Goal: Task Accomplishment & Management: Use online tool/utility

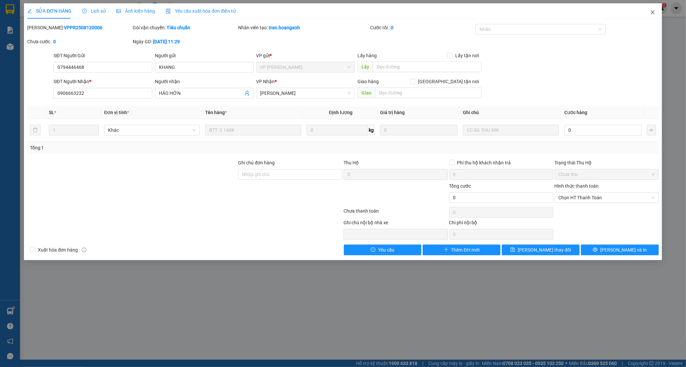
click at [653, 12] on icon "close" at bounding box center [652, 12] width 5 height 5
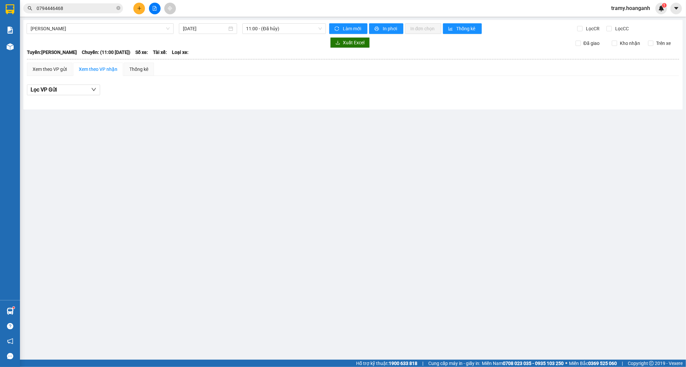
click at [141, 8] on button at bounding box center [139, 9] width 12 height 12
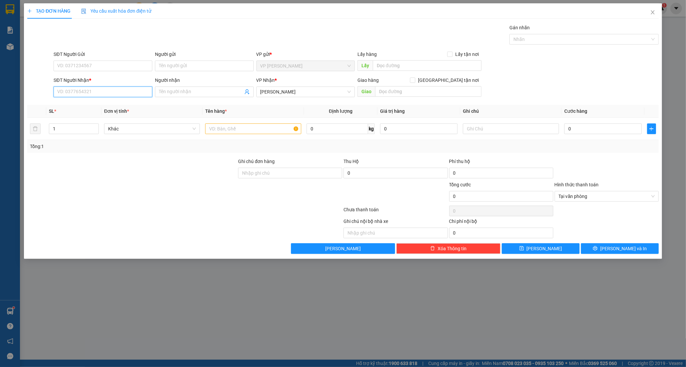
click at [75, 90] on input "SĐT Người Nhận *" at bounding box center [103, 91] width 99 height 11
type input "0349375616"
click at [180, 90] on input "Người nhận" at bounding box center [201, 91] width 84 height 7
type input "[PERSON_NAME]"
click at [259, 130] on input "text" at bounding box center [253, 128] width 96 height 11
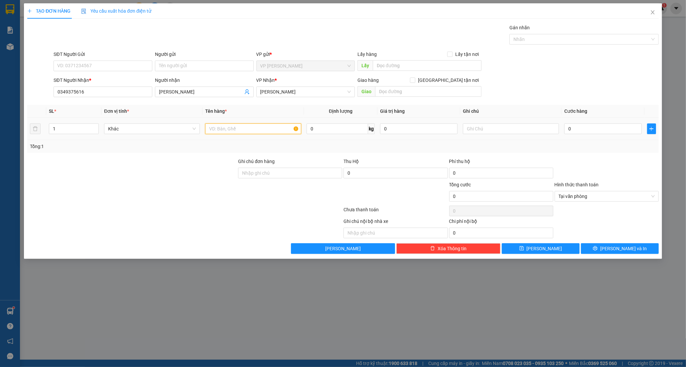
click at [219, 127] on input "text" at bounding box center [253, 128] width 96 height 11
click at [232, 130] on input "XE MÁY BS 47538" at bounding box center [253, 128] width 96 height 11
type input "XE MÁY BS 85B1_ 47538"
click at [575, 129] on input "0" at bounding box center [602, 128] width 77 height 11
type input "4"
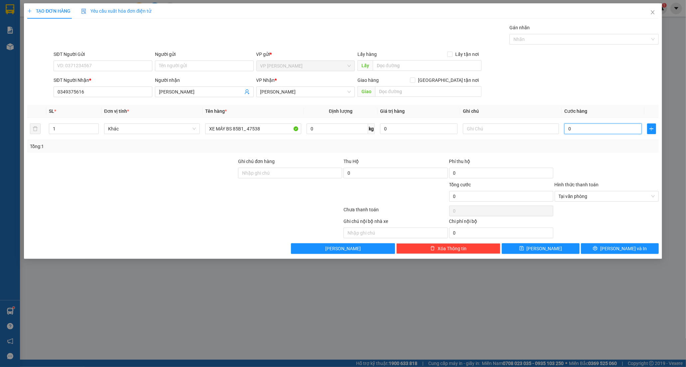
type input "4"
type input "45"
type input "450"
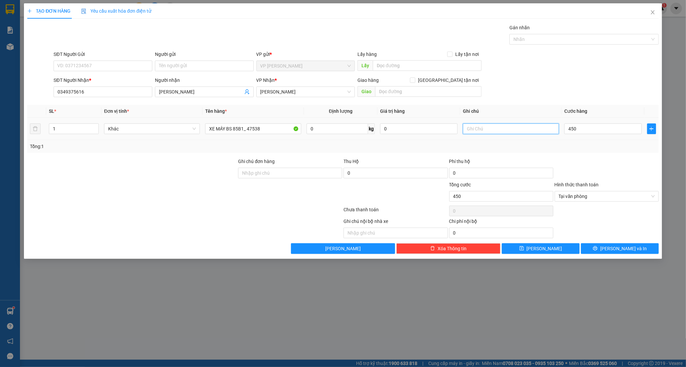
type input "450.000"
click at [483, 129] on input "text" at bounding box center [511, 128] width 96 height 11
type input "D"
type input "Đ.HẢI"
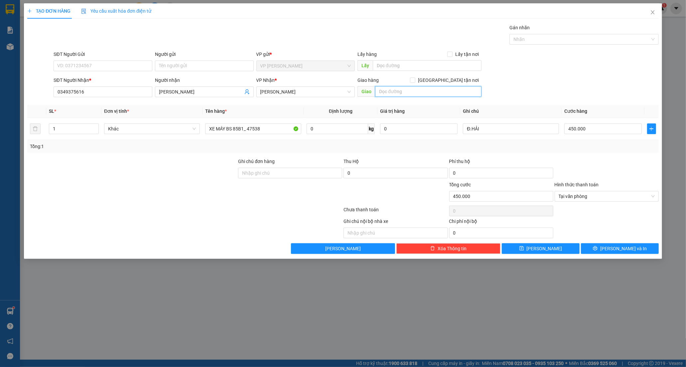
click at [418, 91] on input "text" at bounding box center [428, 91] width 106 height 11
type input "MĐ MỚI"
click at [621, 252] on span "[PERSON_NAME] và In" at bounding box center [623, 248] width 47 height 7
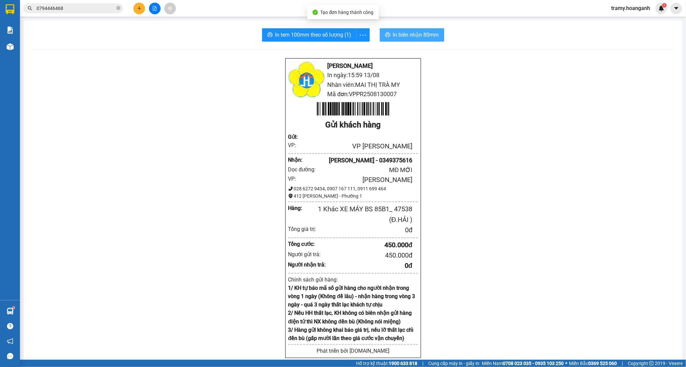
click at [415, 31] on span "In biên nhận 80mm" at bounding box center [416, 35] width 46 height 8
click at [411, 38] on span "In biên nhận 80mm" at bounding box center [416, 35] width 46 height 8
click at [362, 37] on icon "more" at bounding box center [363, 35] width 8 height 8
click at [346, 49] on div "In tem 100mm" at bounding box center [348, 49] width 30 height 7
click at [141, 9] on button at bounding box center [139, 9] width 12 height 12
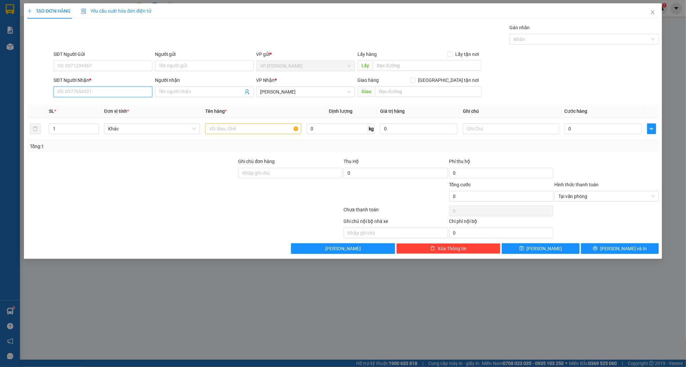
click at [81, 87] on input "SĐT Người Nhận *" at bounding box center [103, 91] width 99 height 11
click at [80, 92] on input "SĐT Người Nhận *" at bounding box center [103, 91] width 99 height 11
type input "0937389308"
click at [111, 103] on div "0937389308 - GIA PHÚ" at bounding box center [102, 104] width 91 height 7
type input "GIA PHÚ"
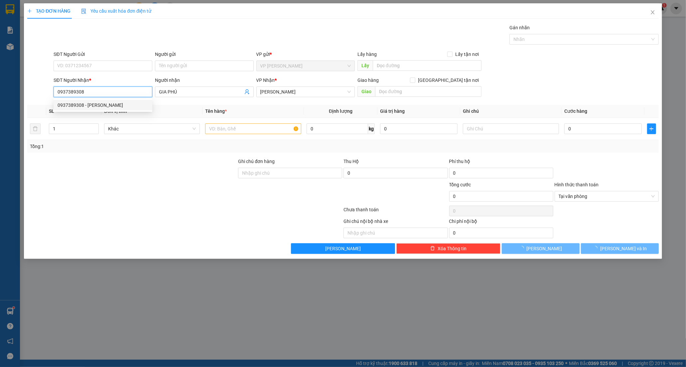
type input "30.000"
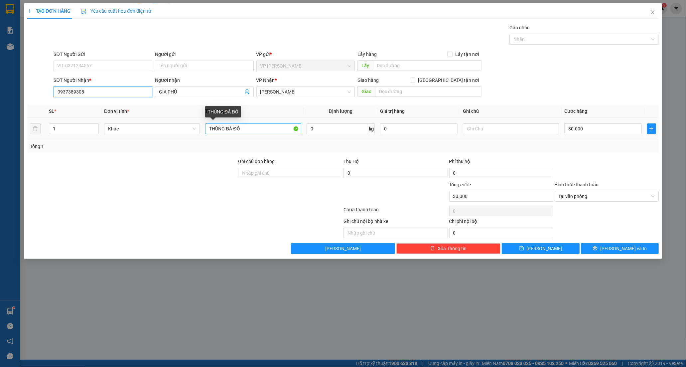
type input "0937389308"
drag, startPoint x: 242, startPoint y: 128, endPoint x: 150, endPoint y: 127, distance: 91.7
click at [157, 127] on tr "1 Khác THÙNG ĐÁ ĐỎ 0 kg 0 30.000" at bounding box center [342, 129] width 631 height 22
type input "HỘP CATON"
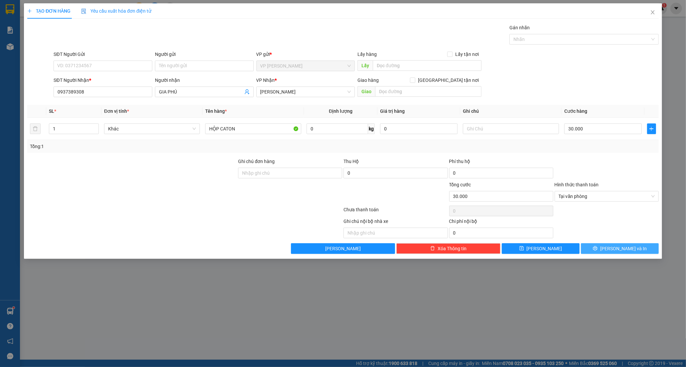
click at [611, 253] on button "[PERSON_NAME] và In" at bounding box center [620, 248] width 78 height 11
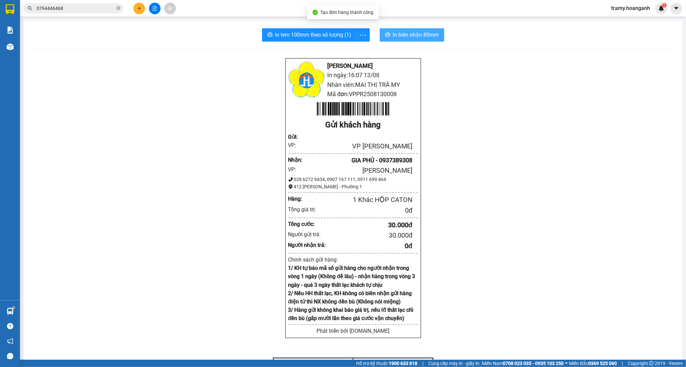
click at [404, 27] on div "In tem 100mm theo số lượng (1) In biên nhận 80mm Hoàng Anh - Phan Rang In ngày:…" at bounding box center [353, 259] width 658 height 479
drag, startPoint x: 404, startPoint y: 31, endPoint x: 406, endPoint y: 38, distance: 7.3
click at [404, 31] on span "In biên nhận 80mm" at bounding box center [416, 35] width 46 height 8
drag, startPoint x: 360, startPoint y: 32, endPoint x: 359, endPoint y: 35, distance: 3.7
click at [360, 32] on icon "more" at bounding box center [363, 35] width 8 height 8
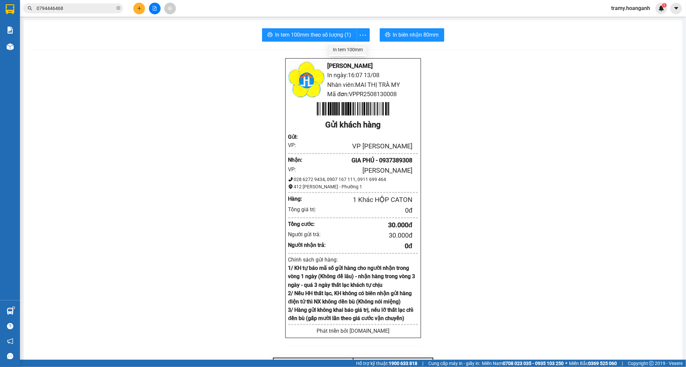
click at [348, 49] on div "In tem 100mm" at bounding box center [348, 49] width 30 height 7
drag, startPoint x: 215, startPoint y: 93, endPoint x: 532, endPoint y: 0, distance: 330.4
click at [206, 88] on div "Hoàng Anh - Phan Rang In ngày: 16:07 13/08 Nhân viên: MAI THỊ TRÀ MY Mã đơn: VP…" at bounding box center [353, 274] width 642 height 433
click at [118, 9] on icon "close-circle" at bounding box center [118, 8] width 4 height 4
click at [139, 8] on icon "plus" at bounding box center [139, 8] width 4 height 0
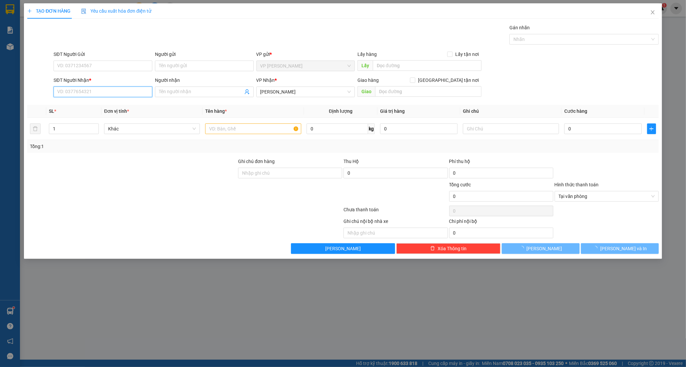
drag, startPoint x: 67, startPoint y: 95, endPoint x: 117, endPoint y: 344, distance: 254.3
click at [67, 97] on input "SĐT Người Nhận *" at bounding box center [103, 91] width 99 height 11
type input "0908857028"
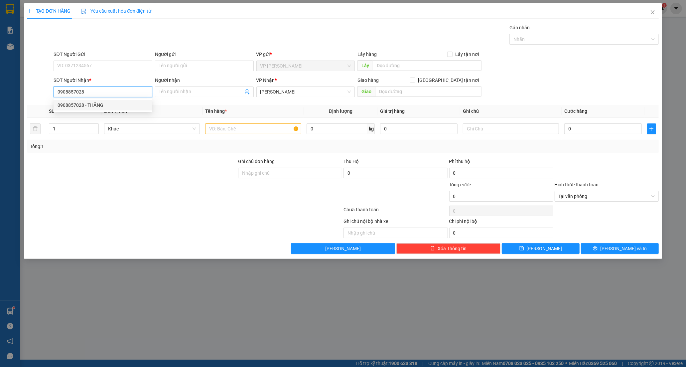
click at [86, 103] on div "0908857028 - THẮNG" at bounding box center [102, 104] width 91 height 7
type input "THẮNG"
type input "20.000"
type input "0908857028"
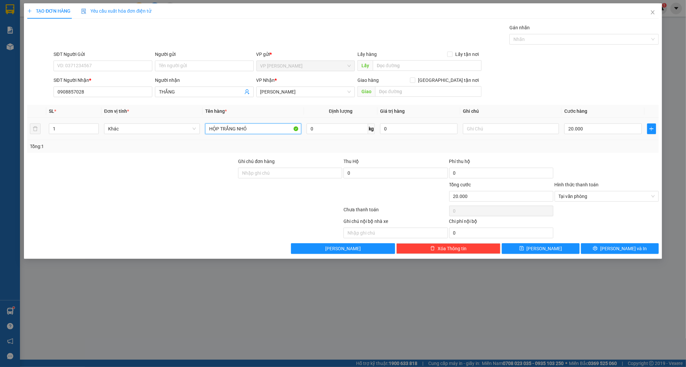
click at [254, 131] on input "HỘP TRẮNG NHỎ" at bounding box center [253, 128] width 96 height 11
type input "HỘP CATTON"
click at [584, 129] on input "20.000" at bounding box center [602, 128] width 77 height 11
type input "0"
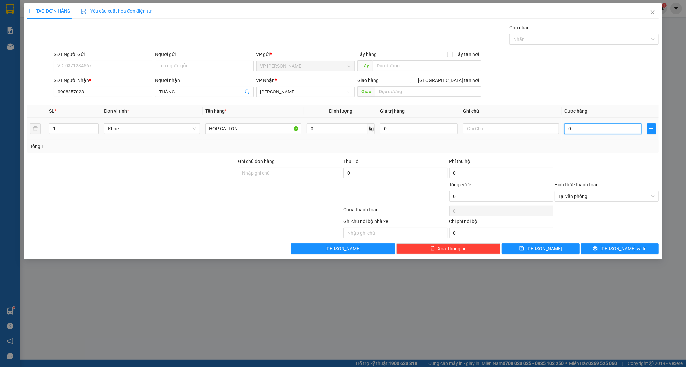
click at [567, 130] on input "0" at bounding box center [602, 128] width 77 height 11
type input "30"
type input "30.000"
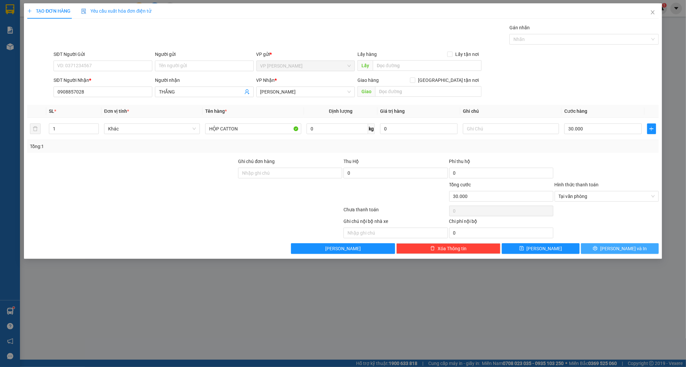
click at [599, 248] on button "[PERSON_NAME] và In" at bounding box center [620, 248] width 78 height 11
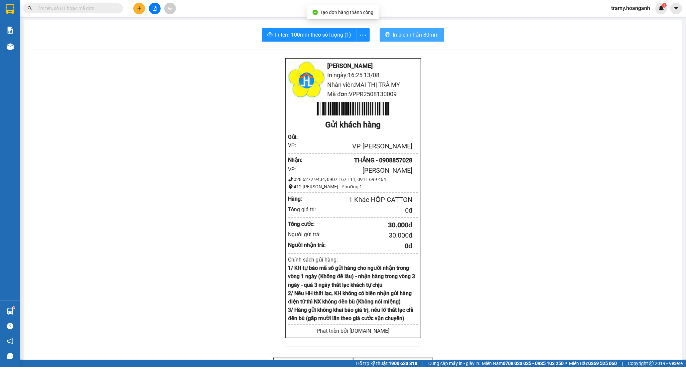
click at [385, 38] on span "printer" at bounding box center [387, 35] width 5 height 6
click at [359, 34] on icon "more" at bounding box center [363, 35] width 8 height 8
click at [347, 48] on div "In tem 100mm" at bounding box center [348, 49] width 30 height 7
click at [154, 6] on icon "file-add" at bounding box center [155, 8] width 4 height 5
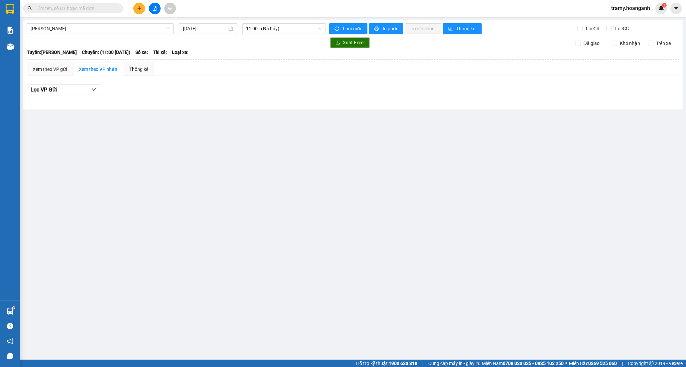
click at [125, 22] on div "Hồ Chí Minh - Phan Rang 13/08/2025 11:00 - (Đã hủy) Làm mới In phơi In đơn chọn…" at bounding box center [352, 64] width 659 height 89
click at [122, 33] on span "[PERSON_NAME]" at bounding box center [100, 29] width 139 height 10
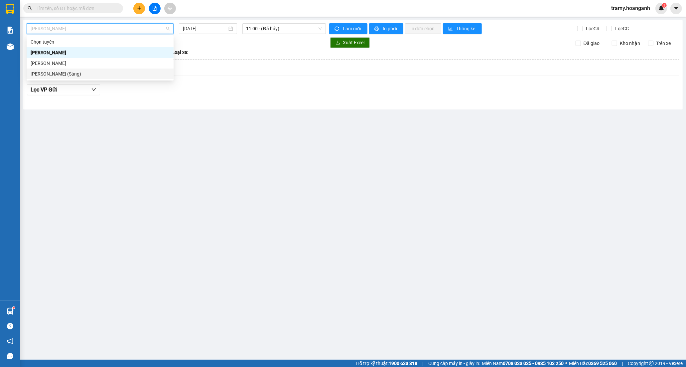
click at [102, 73] on div "[PERSON_NAME] (Sáng)" at bounding box center [100, 73] width 139 height 7
type input "[DATE]"
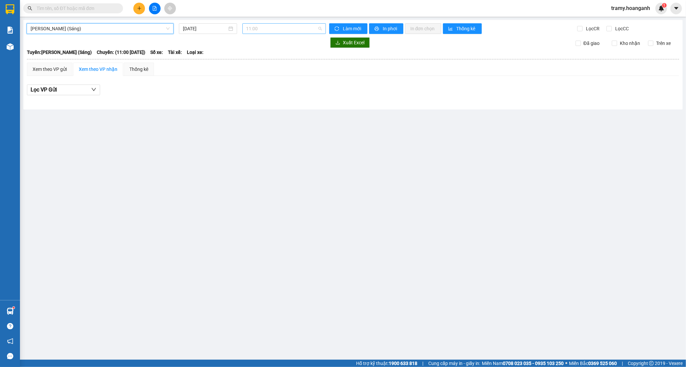
drag, startPoint x: 258, startPoint y: 29, endPoint x: 255, endPoint y: 52, distance: 22.8
click at [259, 29] on span "11:00" at bounding box center [283, 29] width 75 height 10
click at [252, 61] on div "12:00 (TC) - 85H-011.55" at bounding box center [272, 62] width 52 height 7
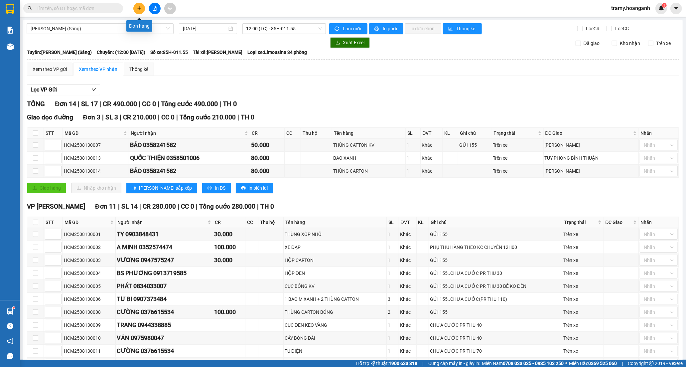
click at [141, 6] on icon "plus" at bounding box center [139, 8] width 5 height 5
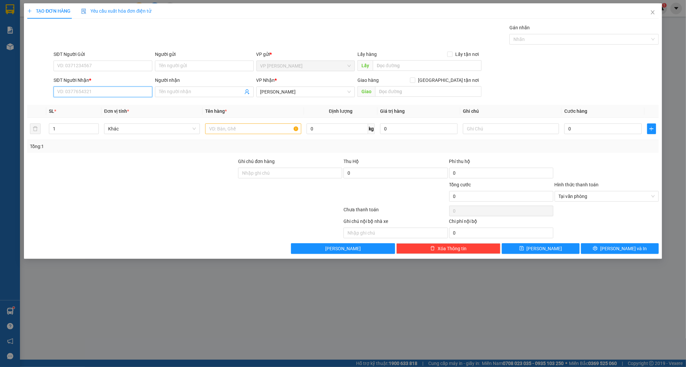
click at [87, 92] on input "SĐT Người Nhận *" at bounding box center [103, 91] width 99 height 11
type input "0907018575"
click at [82, 105] on div "0907018575 - NAM" at bounding box center [102, 104] width 91 height 7
type input "NAM"
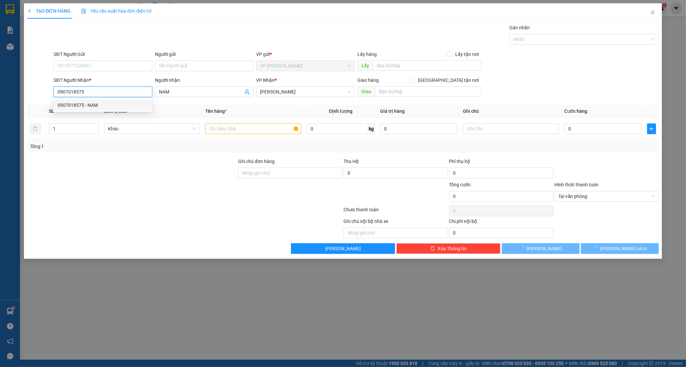
type input "30.000"
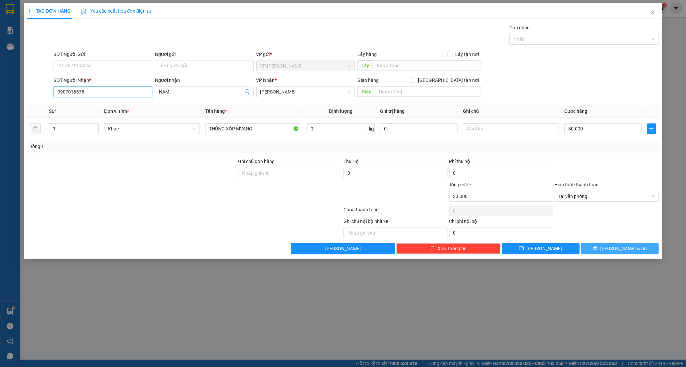
type input "0907018575"
click at [643, 247] on button "[PERSON_NAME] và In" at bounding box center [620, 248] width 78 height 11
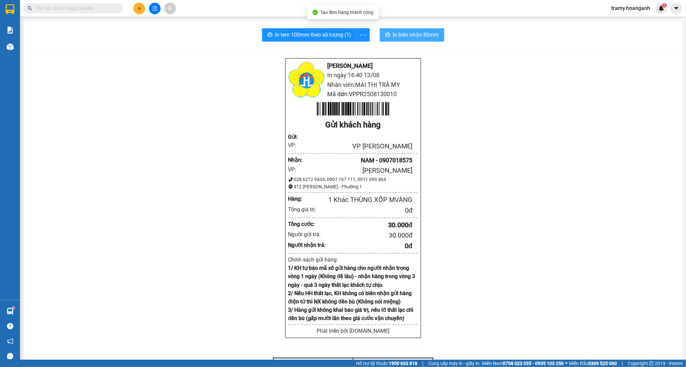
click at [415, 31] on span "In biên nhận 80mm" at bounding box center [416, 35] width 46 height 8
click at [361, 29] on button "button" at bounding box center [362, 34] width 13 height 13
click at [354, 47] on div "In tem 100mm" at bounding box center [348, 49] width 30 height 7
click at [138, 7] on icon "plus" at bounding box center [139, 8] width 5 height 5
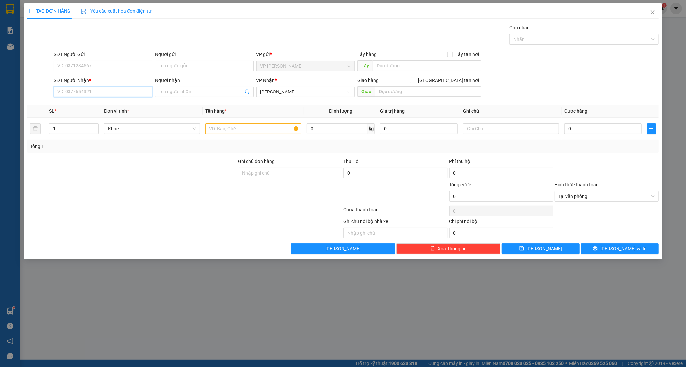
click at [78, 92] on input "SĐT Người Nhận *" at bounding box center [103, 91] width 99 height 11
type input "09038685283"
drag, startPoint x: 92, startPoint y: 94, endPoint x: -23, endPoint y: 110, distance: 116.4
click at [0, 110] on html "Kết quả tìm kiếm ( 64 ) Bộ lọc Mã ĐH Trạng thái Món hàng Thu hộ Tổng cước Chưa …" at bounding box center [343, 183] width 686 height 367
click at [100, 102] on div "0938685283 - CHÍN" at bounding box center [102, 104] width 91 height 7
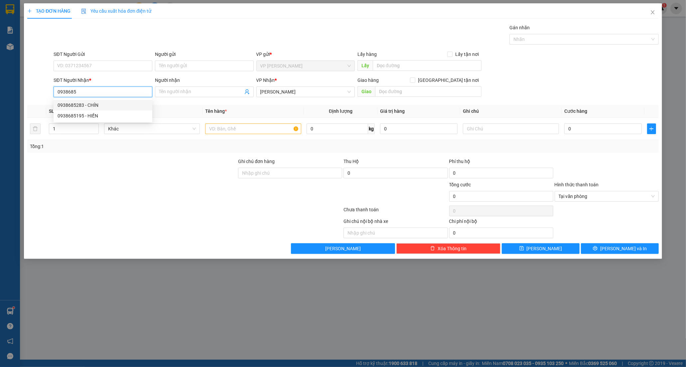
type input "0938685283"
type input "CHÍN"
type input "40.000"
type input "0938685283"
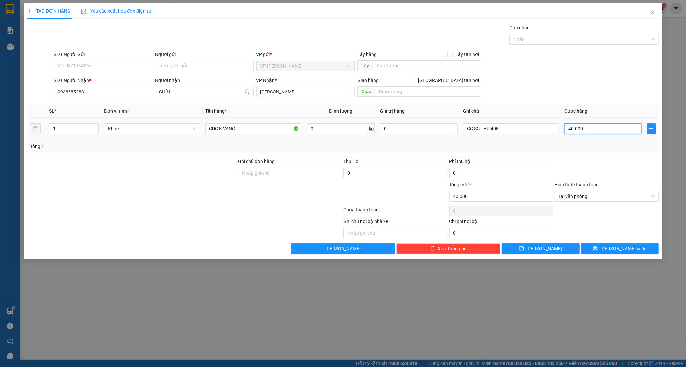
click at [590, 133] on input "40.000" at bounding box center [602, 128] width 77 height 11
type input "0"
click at [504, 129] on input "CC SG THU 40K" at bounding box center [511, 128] width 96 height 11
type input "CC SG THU 30"
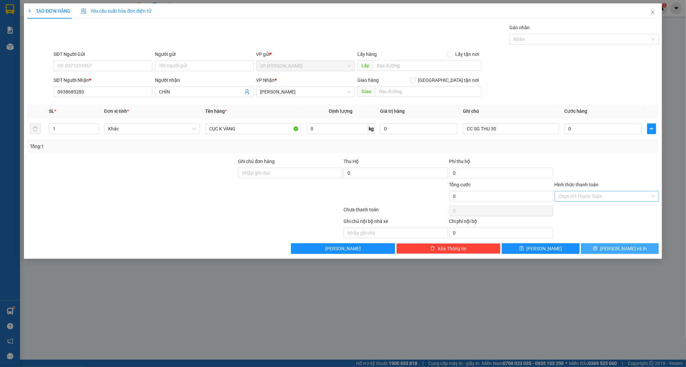
click at [616, 248] on span "[PERSON_NAME] và In" at bounding box center [623, 248] width 47 height 7
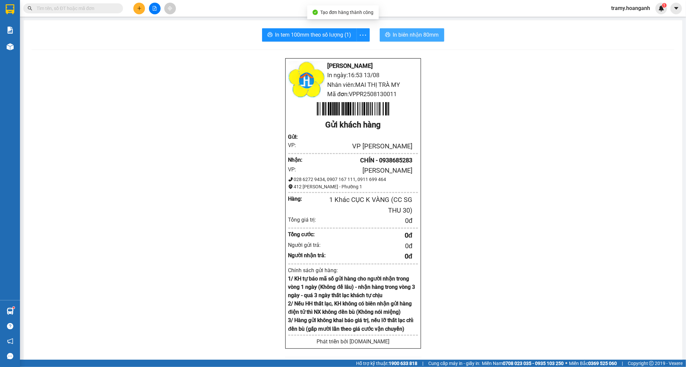
click at [408, 37] on span "In biên nhận 80mm" at bounding box center [416, 35] width 46 height 8
click at [364, 31] on icon "more" at bounding box center [363, 35] width 8 height 8
click at [352, 47] on div "In tem 100mm" at bounding box center [348, 49] width 30 height 7
click at [137, 8] on icon "plus" at bounding box center [139, 8] width 5 height 5
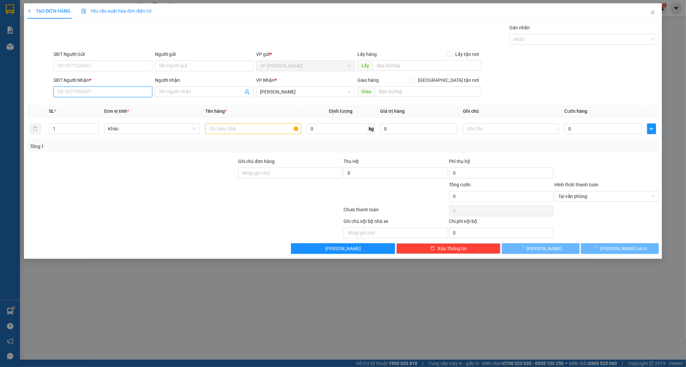
click at [75, 92] on input "SĐT Người Nhận *" at bounding box center [103, 91] width 99 height 11
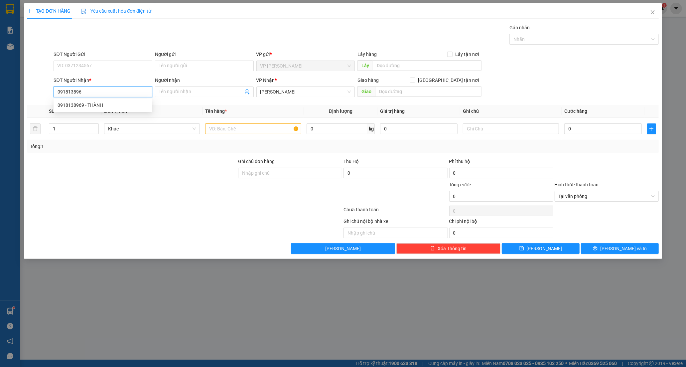
type input "0918138969"
click at [85, 105] on div "0918138969 - THÀNH" at bounding box center [102, 104] width 91 height 7
type input "THÀNH"
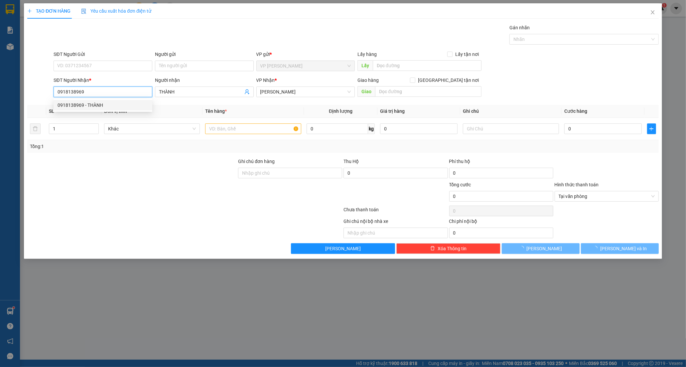
type input "30.000"
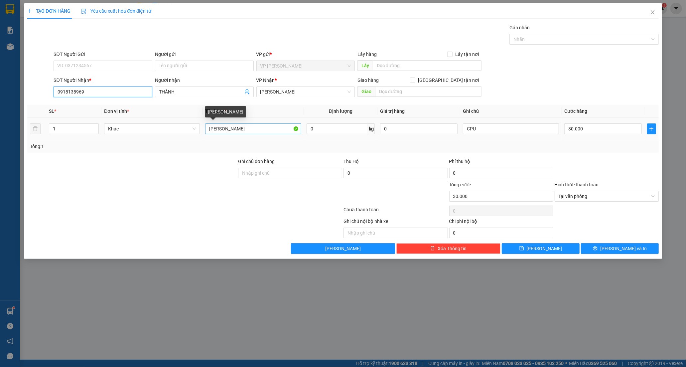
type input "0918138969"
drag, startPoint x: 252, startPoint y: 131, endPoint x: 69, endPoint y: 165, distance: 186.4
click at [69, 165] on div "Transit Pickup Surcharge Ids Transit Deliver Surcharge Ids Transit Deliver Surc…" at bounding box center [342, 139] width 631 height 230
type input "HỘP CATTON"
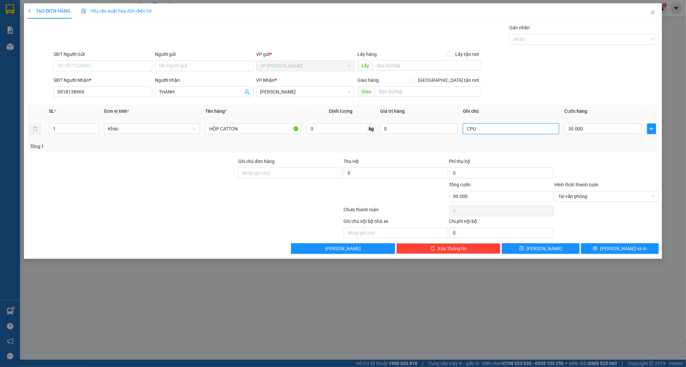
click at [488, 130] on input "CPU" at bounding box center [511, 128] width 96 height 11
type input "C"
click at [584, 128] on input "30.000" at bounding box center [602, 128] width 77 height 11
type input "0"
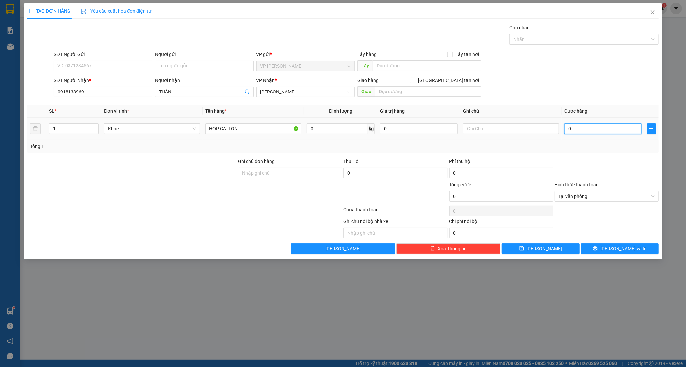
click at [566, 129] on input "0" at bounding box center [602, 128] width 77 height 11
type input "20"
type input "20.000"
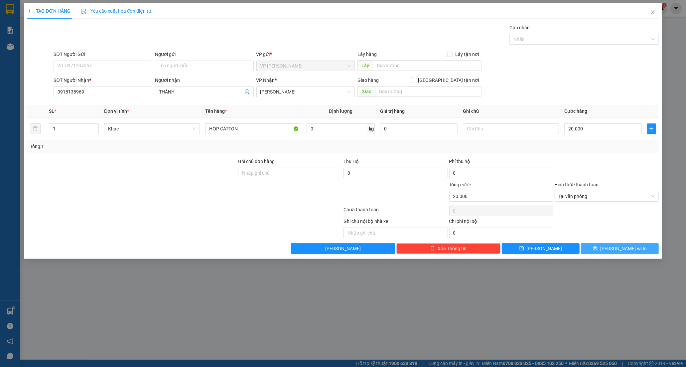
click at [609, 244] on button "[PERSON_NAME] và In" at bounding box center [620, 248] width 78 height 11
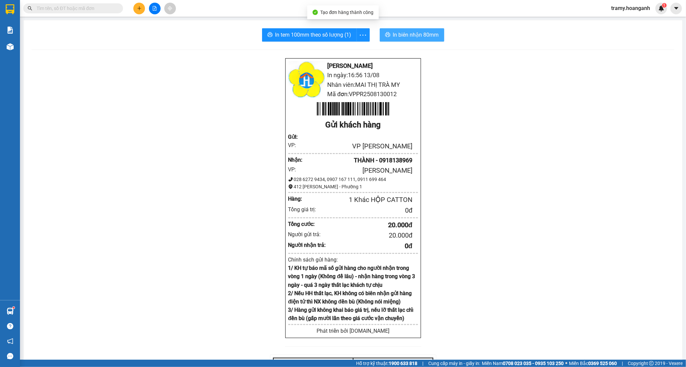
click at [394, 35] on span "In biên nhận 80mm" at bounding box center [416, 35] width 46 height 8
click at [360, 37] on icon "more" at bounding box center [363, 35] width 8 height 8
click at [350, 48] on div "In tem 100mm" at bounding box center [348, 49] width 30 height 7
click at [137, 9] on icon "plus" at bounding box center [139, 8] width 5 height 5
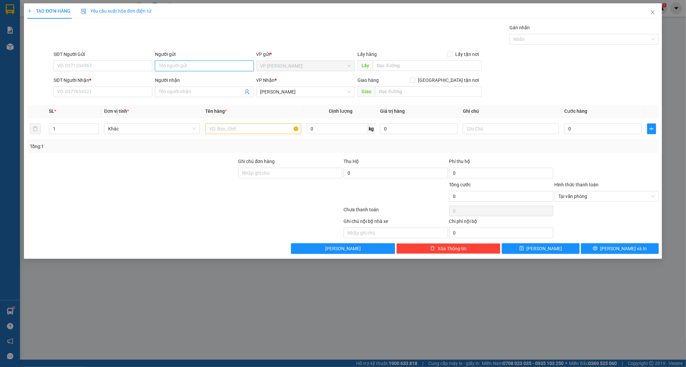
click at [168, 68] on input "Người gửi" at bounding box center [204, 65] width 99 height 11
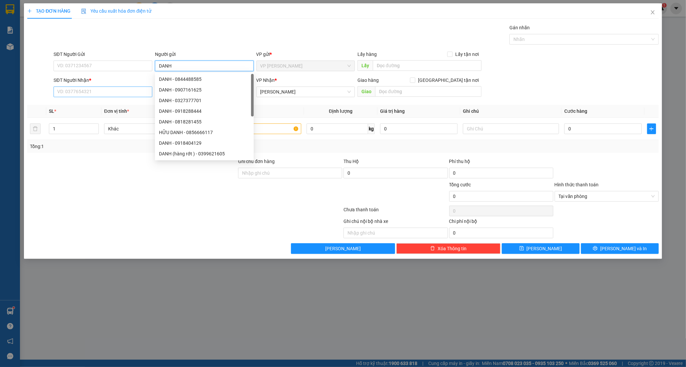
type input "DANH"
click at [84, 93] on input "SĐT Người Nhận *" at bounding box center [103, 91] width 99 height 11
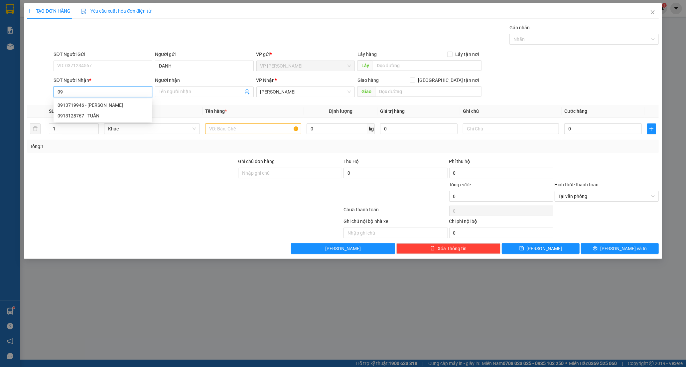
type input "0"
click at [67, 105] on div "0824089253 - LAN CHI" at bounding box center [102, 104] width 91 height 7
type input "0824089253"
type input "LAN CHI"
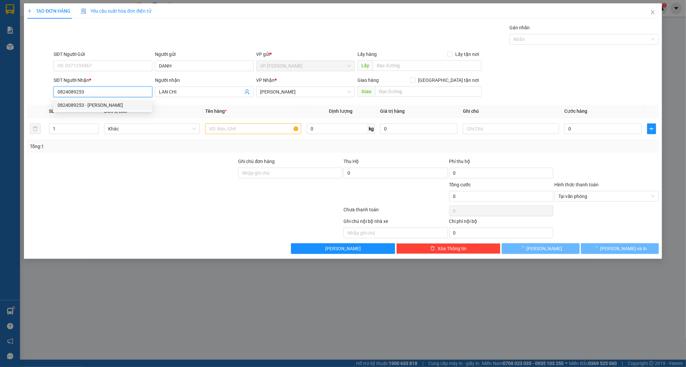
type input "20.000"
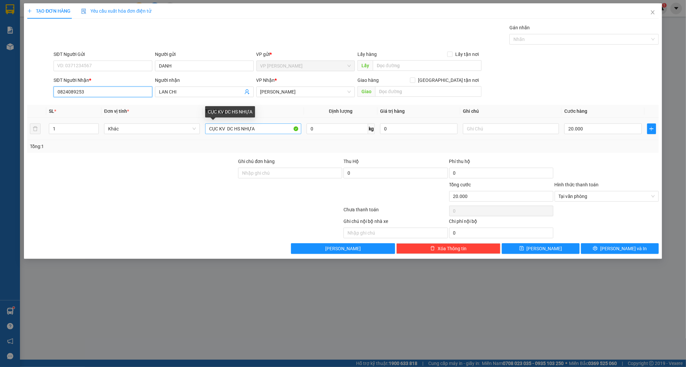
type input "0824089253"
click at [267, 131] on input "CỤC KV DC HS NHỰA" at bounding box center [253, 128] width 96 height 11
type input "C"
type input "THÙNG XỐP"
type input "2"
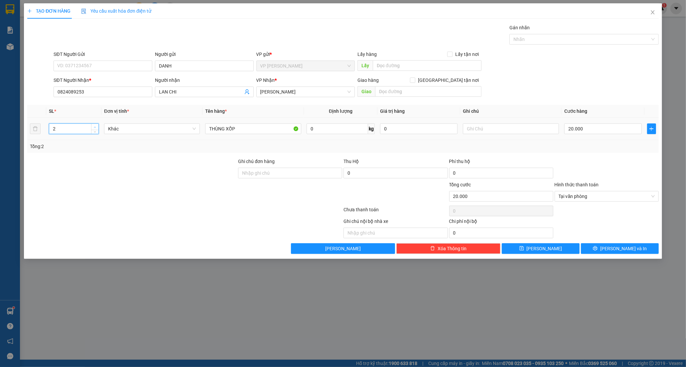
click at [93, 125] on span "up" at bounding box center [95, 127] width 4 height 4
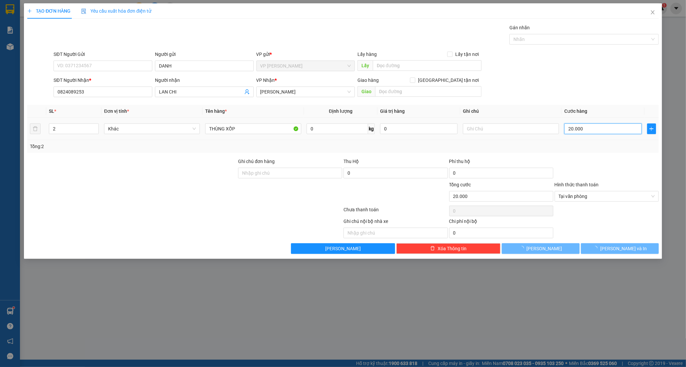
click at [619, 131] on input "20.000" at bounding box center [602, 128] width 77 height 11
type input "0"
type input "6"
type input "06"
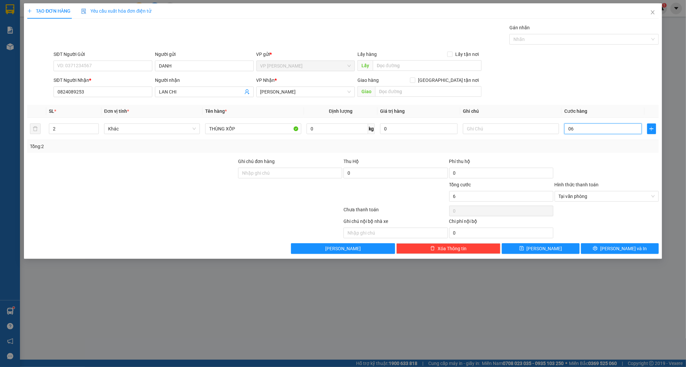
type input "60"
type input "060"
drag, startPoint x: 583, startPoint y: 132, endPoint x: 558, endPoint y: 129, distance: 25.4
click at [558, 129] on tr "2 Khác THÙNG XỐP 0 kg 0 060" at bounding box center [342, 129] width 631 height 22
type input "6"
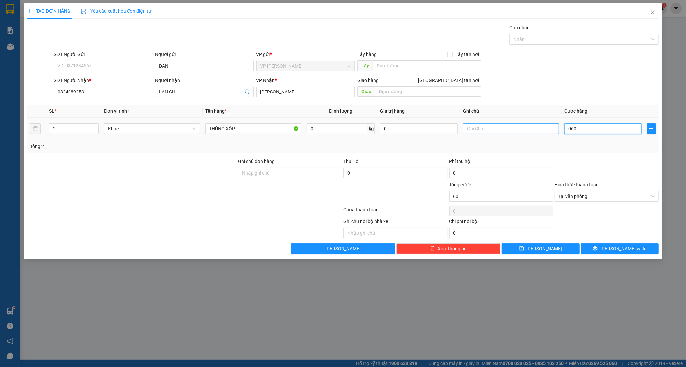
type input "6"
type input "60"
type input "60.000"
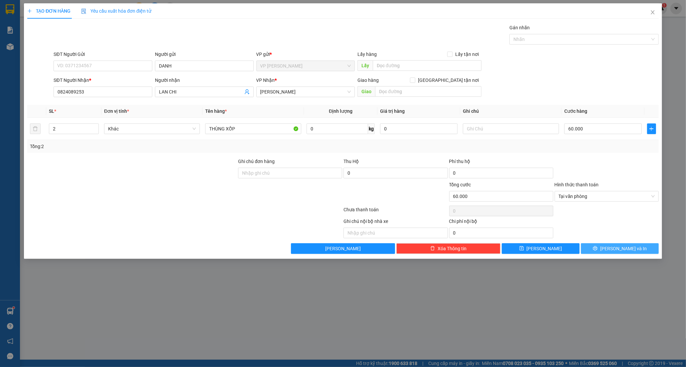
click at [630, 250] on span "[PERSON_NAME] và In" at bounding box center [623, 248] width 47 height 7
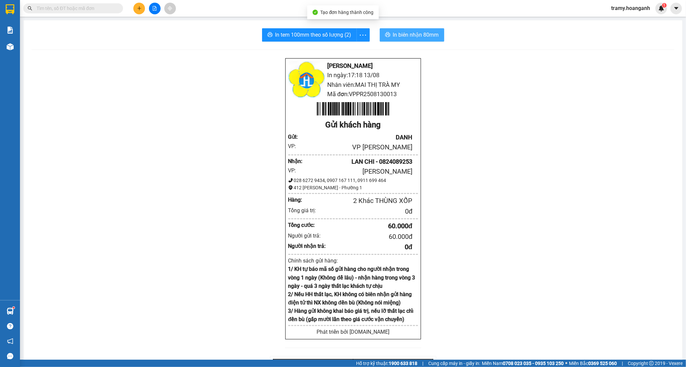
click at [432, 39] on span "In biên nhận 80mm" at bounding box center [416, 35] width 46 height 8
click at [332, 35] on span "In tem 100mm theo số lượng (2)" at bounding box center [313, 35] width 76 height 8
click at [137, 8] on icon "plus" at bounding box center [139, 8] width 5 height 5
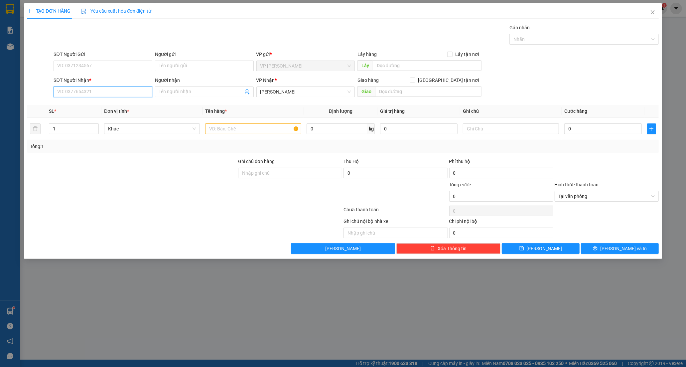
click at [76, 90] on input "SĐT Người Nhận *" at bounding box center [103, 91] width 99 height 11
click at [69, 95] on input "SĐT Người Nhận *" at bounding box center [103, 91] width 99 height 11
click at [81, 91] on input "SĐT Người Nhận *" at bounding box center [103, 91] width 99 height 11
click at [77, 95] on input "SĐT Người Nhận *" at bounding box center [103, 91] width 99 height 11
click at [80, 93] on input "SĐT Người Nhận *" at bounding box center [103, 91] width 99 height 11
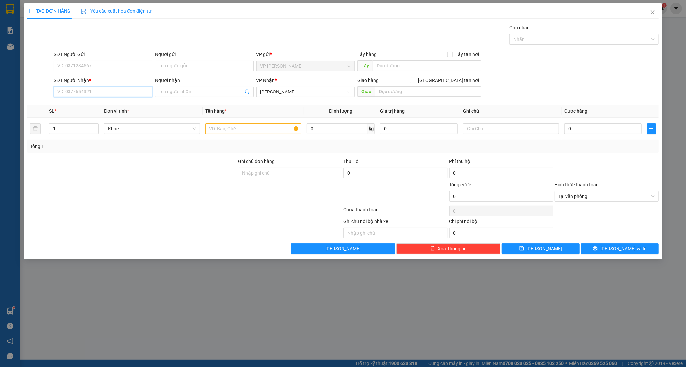
click at [69, 92] on input "SĐT Người Nhận *" at bounding box center [103, 91] width 99 height 11
drag, startPoint x: 158, startPoint y: 199, endPoint x: 160, endPoint y: 196, distance: 3.6
click at [158, 198] on div at bounding box center [132, 192] width 211 height 23
click at [618, 73] on div "SĐT Người Gửi VD: 0371234567 Người gửi Tên người gửi VP gửi * VP Phan Rang Lấy …" at bounding box center [355, 62] width 607 height 23
click at [74, 88] on input "SĐT Người Nhận *" at bounding box center [103, 91] width 99 height 11
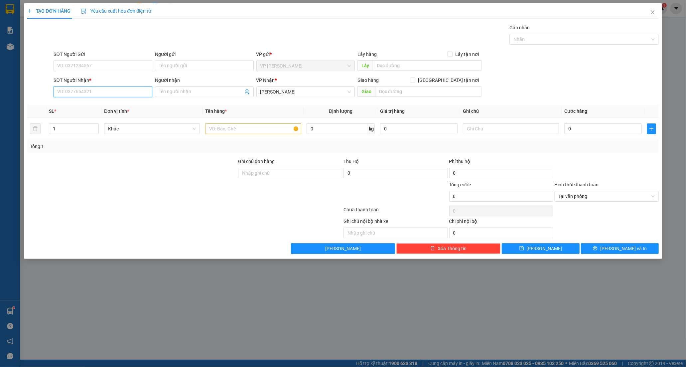
drag, startPoint x: 108, startPoint y: 92, endPoint x: 122, endPoint y: 91, distance: 14.0
click at [110, 92] on input "SĐT Người Nhận *" at bounding box center [103, 91] width 99 height 11
click at [191, 92] on input "Người nhận" at bounding box center [201, 91] width 84 height 7
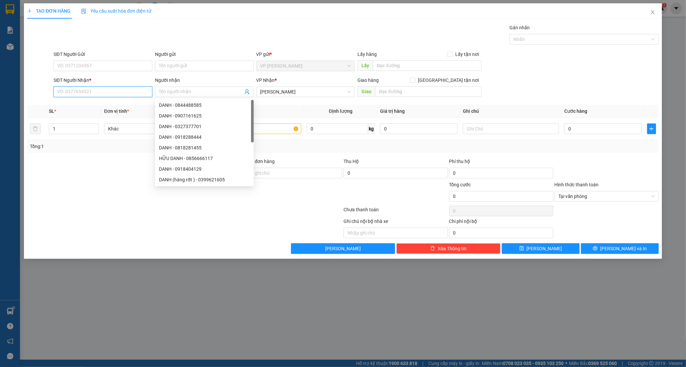
click at [68, 91] on input "SĐT Người Nhận *" at bounding box center [103, 91] width 99 height 11
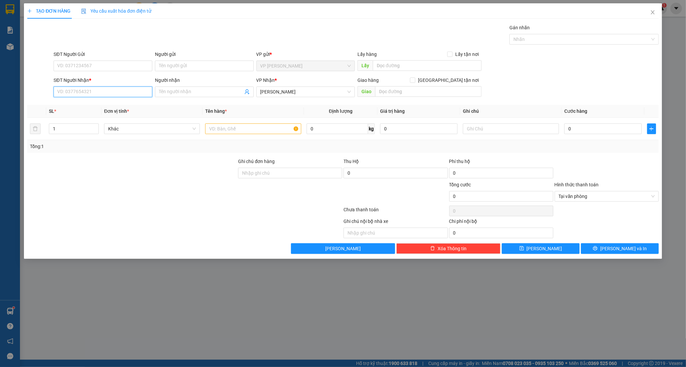
click at [68, 94] on input "SĐT Người Nhận *" at bounding box center [103, 91] width 99 height 11
drag, startPoint x: 80, startPoint y: 91, endPoint x: 99, endPoint y: 94, distance: 18.9
click at [81, 91] on input "SĐT Người Nhận *" at bounding box center [103, 91] width 99 height 11
click at [110, 94] on input "SĐT Người Nhận *" at bounding box center [103, 91] width 99 height 11
drag, startPoint x: 69, startPoint y: 91, endPoint x: 77, endPoint y: 92, distance: 8.4
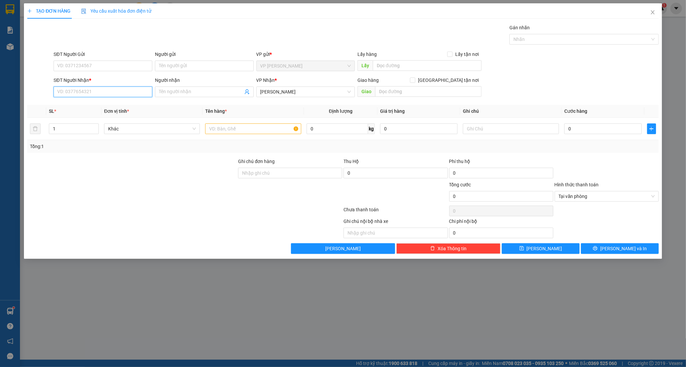
click at [71, 91] on input "SĐT Người Nhận *" at bounding box center [103, 91] width 99 height 11
type input "0397378745"
click at [87, 107] on div "0397378745 - ĐÔNG" at bounding box center [102, 104] width 91 height 7
type input "ĐÔNG"
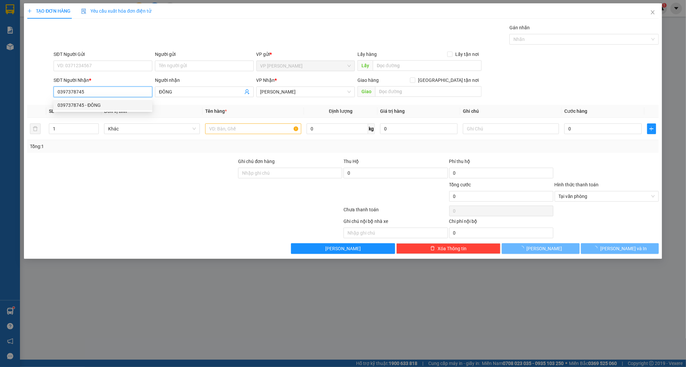
type input "70.000"
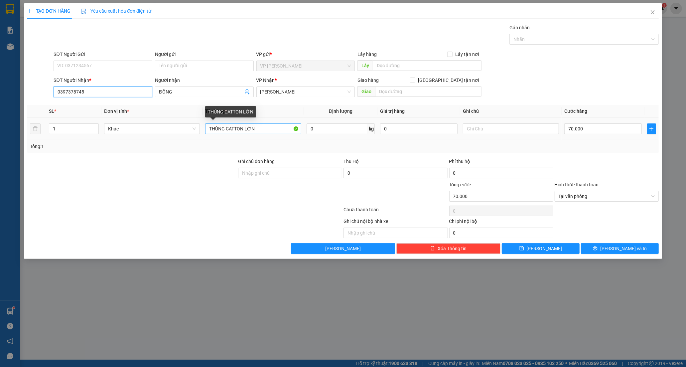
type input "0397378745"
click at [258, 128] on input "THÙNG CATTON LỚN" at bounding box center [253, 128] width 96 height 11
type input "THÙNG CATTON LỚN + [PERSON_NAME]"
click at [58, 132] on input "1" at bounding box center [73, 129] width 49 height 10
type input "2"
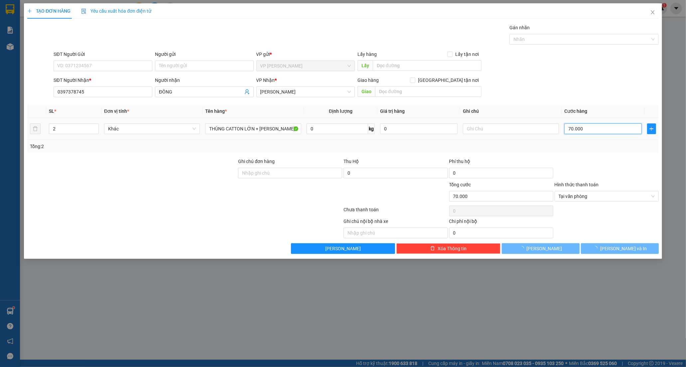
click at [592, 130] on input "70.000" at bounding box center [602, 128] width 77 height 11
type input "0"
click at [566, 130] on input "0" at bounding box center [602, 128] width 77 height 11
type input "10"
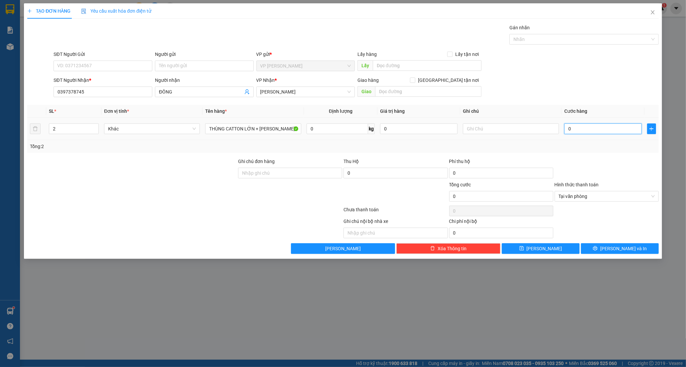
type input "10"
type input "100"
click at [603, 237] on div "Ghi chú nội bộ nhà xe Chi phí nội bộ 0" at bounding box center [343, 227] width 632 height 21
click at [600, 245] on button "[PERSON_NAME] và In" at bounding box center [620, 248] width 78 height 11
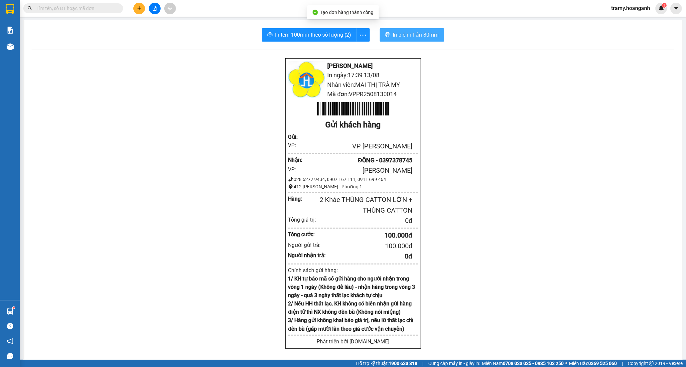
click at [386, 37] on icon "printer" at bounding box center [387, 34] width 5 height 5
click at [360, 35] on icon "more" at bounding box center [363, 34] width 6 height 1
click at [341, 50] on div "In tem 100mm" at bounding box center [348, 49] width 30 height 7
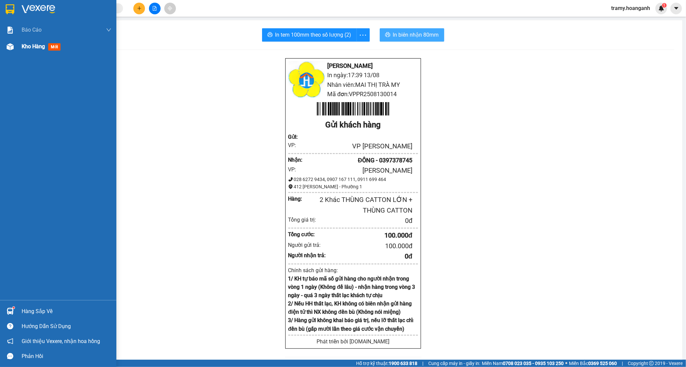
click at [31, 45] on span "Kho hàng" at bounding box center [33, 46] width 23 height 6
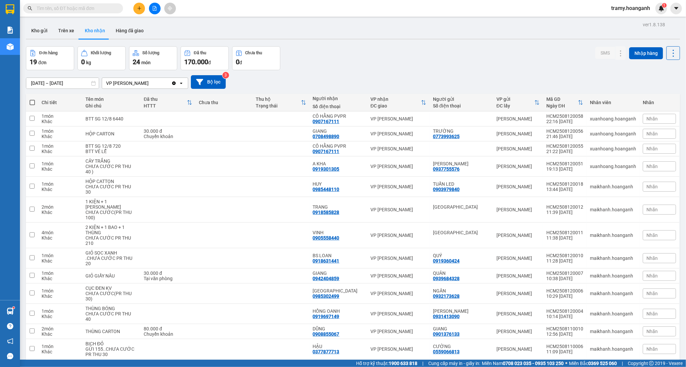
click at [138, 7] on icon "plus" at bounding box center [139, 8] width 5 height 5
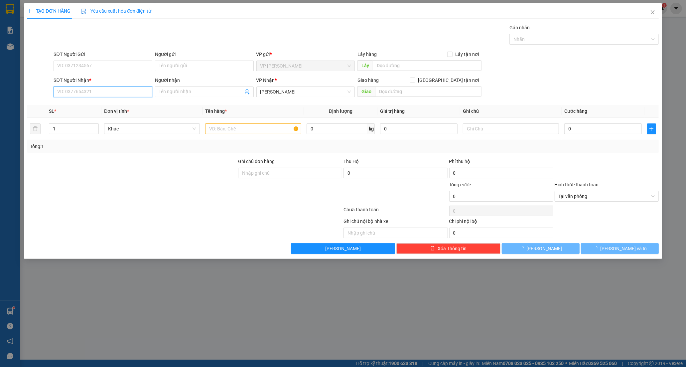
click at [102, 93] on input "SĐT Người Nhận *" at bounding box center [103, 91] width 99 height 11
type input "0347229422"
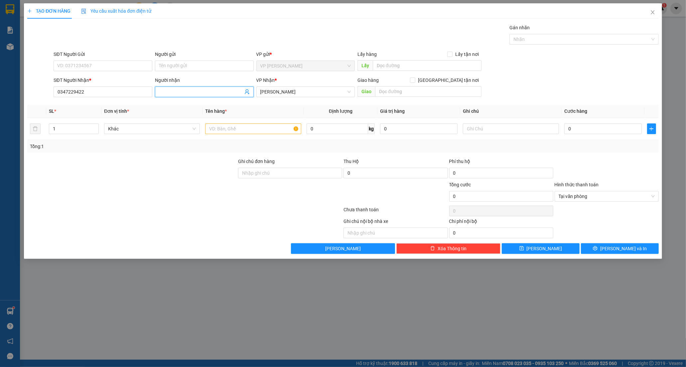
click at [213, 91] on input "Người nhận" at bounding box center [201, 91] width 84 height 7
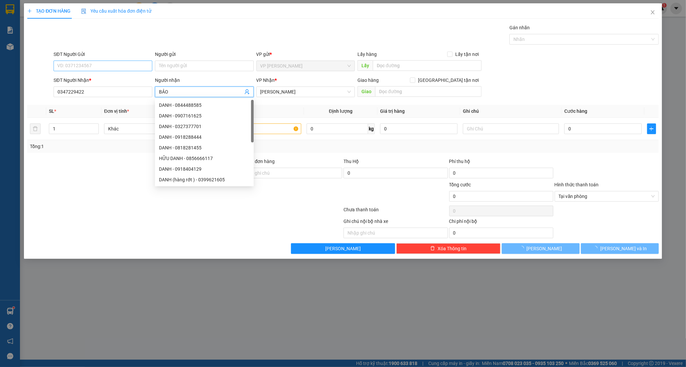
type input "BẢO"
click at [60, 64] on input "SĐT Người Gửi" at bounding box center [103, 65] width 99 height 11
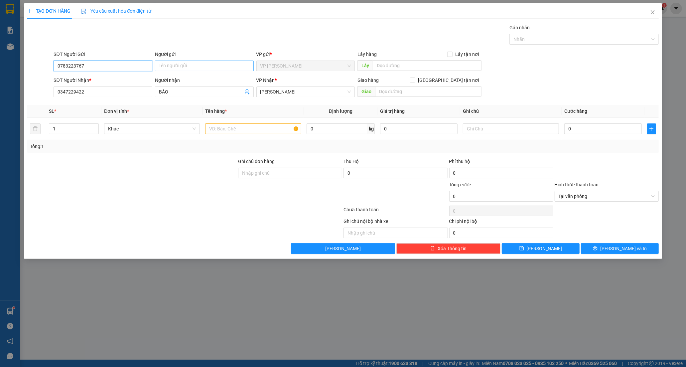
type input "0783223767"
click at [170, 67] on input "Người gửi" at bounding box center [204, 65] width 99 height 11
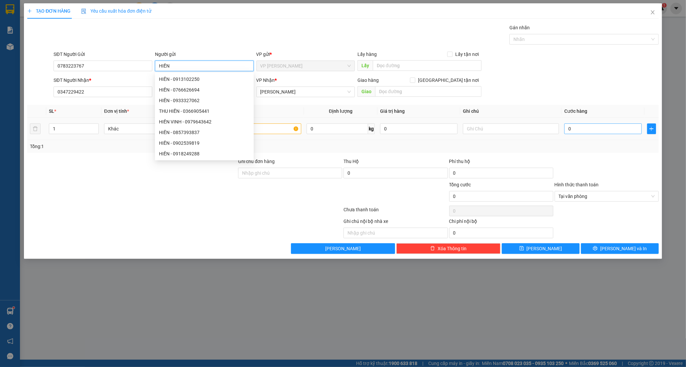
type input "HIỀN"
click at [594, 128] on input "0" at bounding box center [602, 128] width 77 height 11
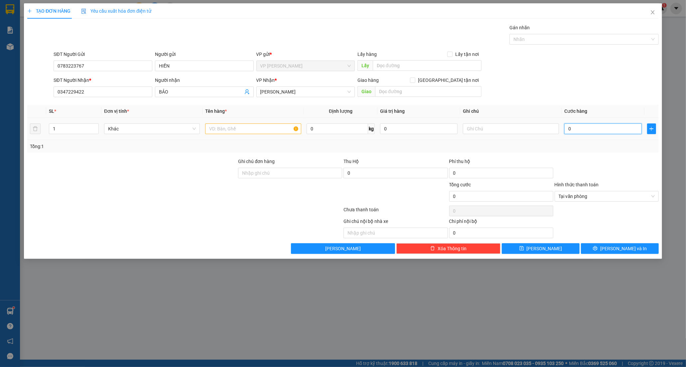
type input "4"
type input "40"
type input "40.000"
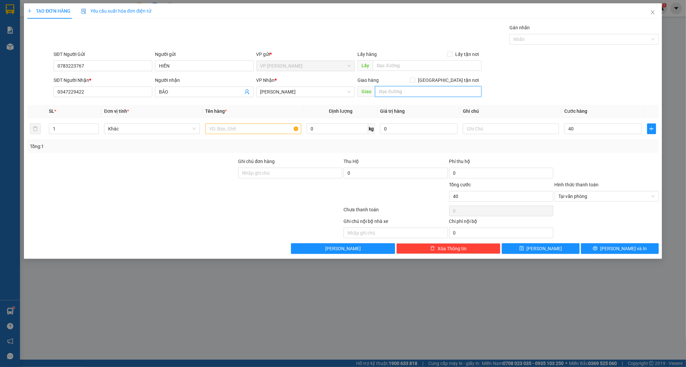
type input "40.000"
click at [404, 91] on input "text" at bounding box center [428, 91] width 106 height 11
type input "MĐ MỚI"
click at [622, 252] on span "[PERSON_NAME] và In" at bounding box center [623, 248] width 47 height 7
click at [260, 137] on td at bounding box center [252, 129] width 101 height 22
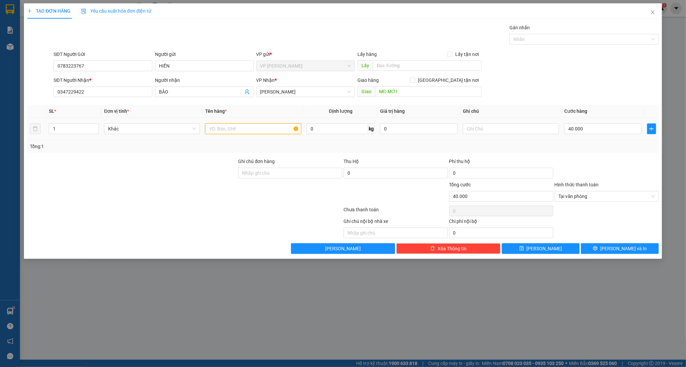
click at [261, 130] on input "text" at bounding box center [253, 128] width 96 height 11
click at [637, 248] on button "[PERSON_NAME] và In" at bounding box center [620, 248] width 78 height 11
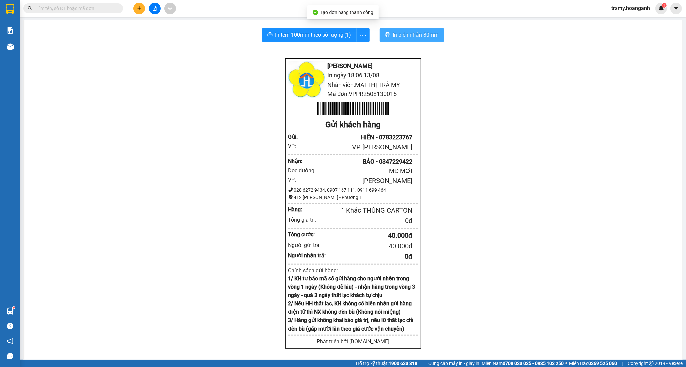
click at [389, 35] on button "In biên nhận 80mm" at bounding box center [412, 34] width 64 height 13
click at [291, 39] on span "In tem 100mm theo số lượng (1)" at bounding box center [313, 35] width 76 height 8
click at [138, 6] on icon "plus" at bounding box center [139, 8] width 5 height 5
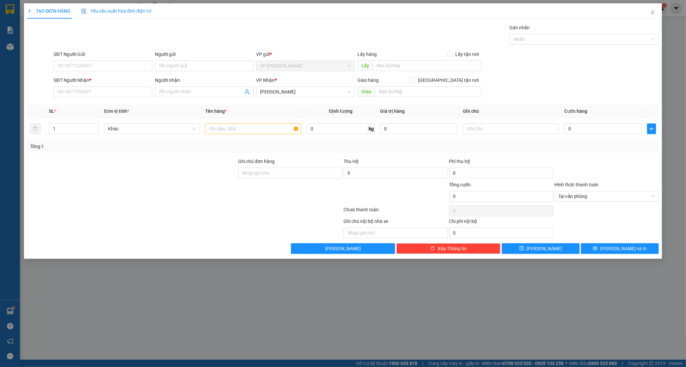
click at [95, 84] on div "SĐT Người Nhận *" at bounding box center [103, 81] width 99 height 10
click at [95, 91] on input "SĐT Người Nhận *" at bounding box center [103, 91] width 99 height 11
click at [77, 86] on input "SĐT Người Nhận *" at bounding box center [103, 91] width 99 height 11
type input "0902360608"
click at [213, 90] on input "Người nhận" at bounding box center [201, 91] width 84 height 7
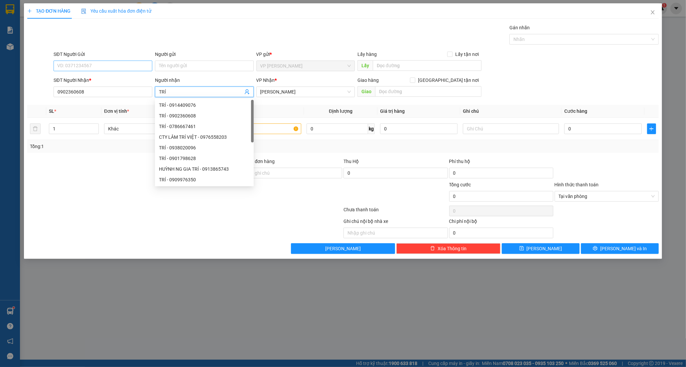
type input "TRÍ"
click at [76, 68] on input "SĐT Người Gửi" at bounding box center [103, 65] width 99 height 11
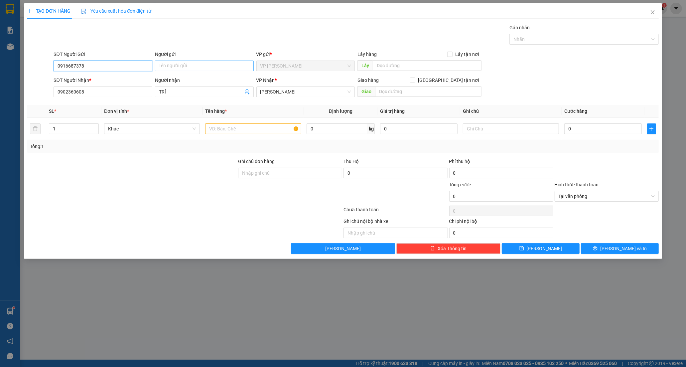
type input "0916687378"
click at [168, 61] on input "Người gửi" at bounding box center [204, 65] width 99 height 11
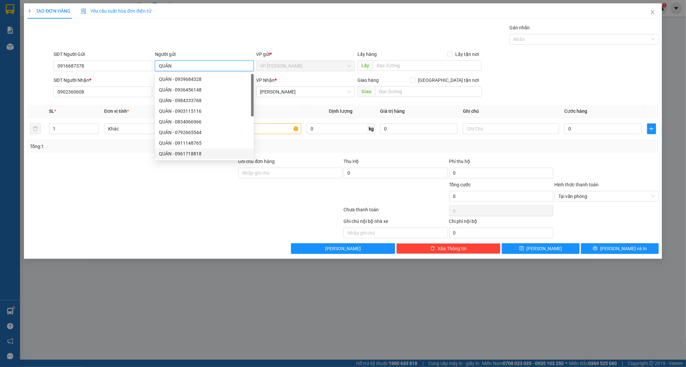
type input "QUÂN"
click at [160, 195] on div at bounding box center [132, 192] width 211 height 23
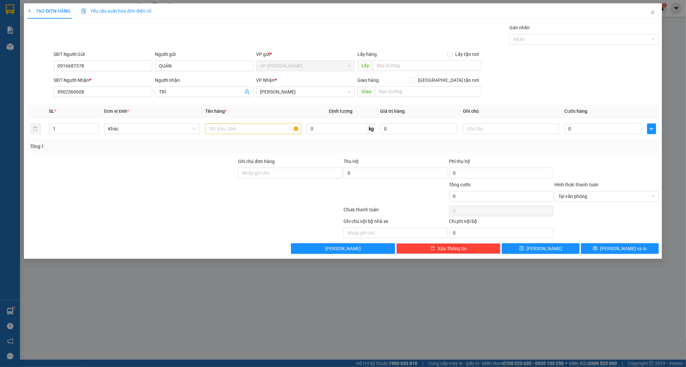
click at [325, 141] on div "Tổng: 1" at bounding box center [342, 146] width 631 height 13
click at [245, 131] on input "text" at bounding box center [253, 128] width 96 height 11
type input "HS NHỰA"
click at [585, 131] on input "0" at bounding box center [602, 128] width 77 height 11
type input "2"
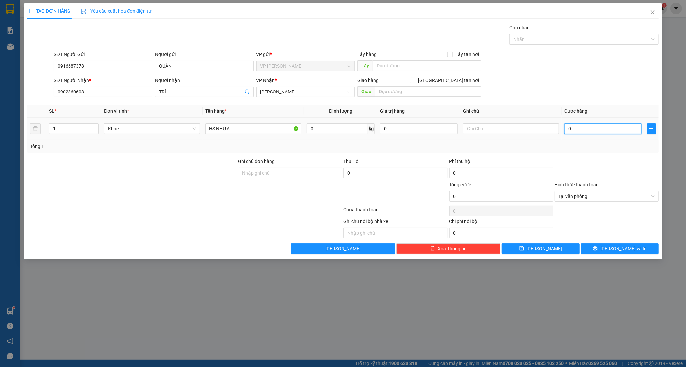
type input "2"
type input "20"
type input "20.000"
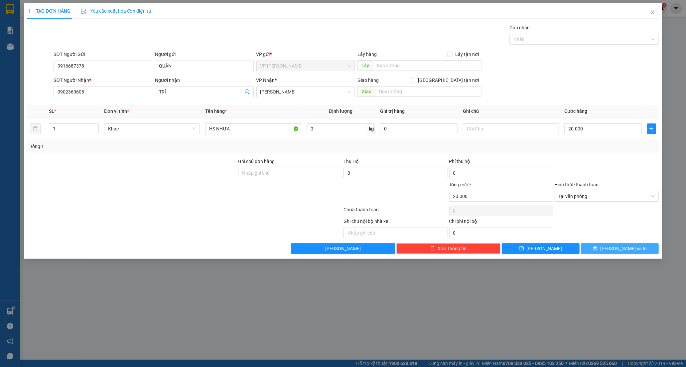
click at [593, 249] on button "[PERSON_NAME] và In" at bounding box center [620, 248] width 78 height 11
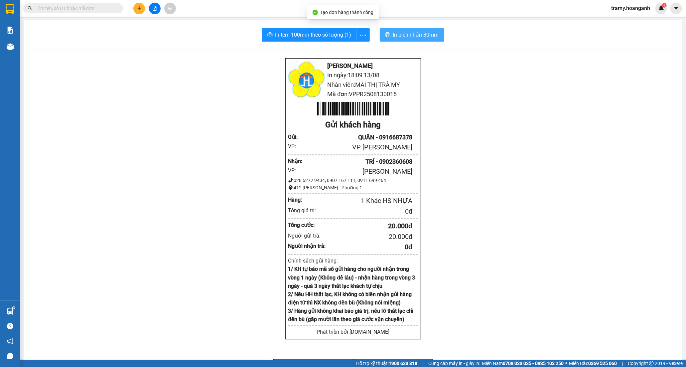
click at [407, 32] on span "In biên nhận 80mm" at bounding box center [416, 35] width 46 height 8
click at [337, 36] on span "In tem 100mm theo số lượng (1)" at bounding box center [313, 35] width 76 height 8
click at [137, 9] on icon "plus" at bounding box center [139, 8] width 5 height 5
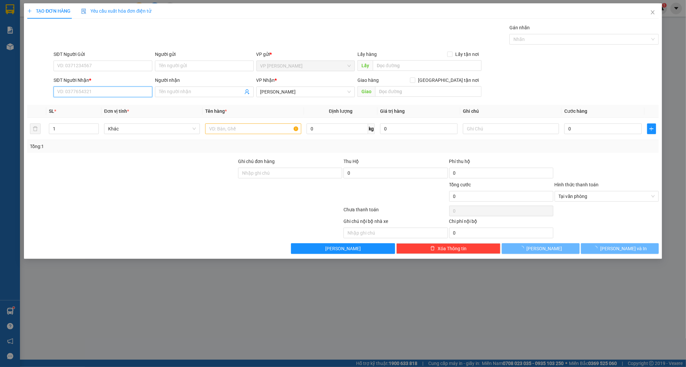
click at [92, 91] on input "SĐT Người Nhận *" at bounding box center [103, 91] width 99 height 11
click at [71, 94] on input "SĐT Người Nhận *" at bounding box center [103, 91] width 99 height 11
type input "0906717716"
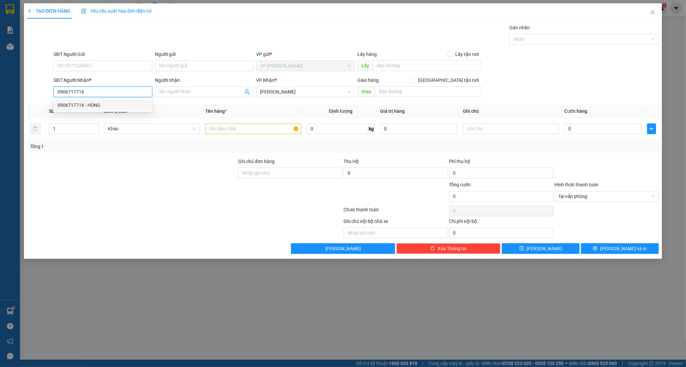
click at [92, 104] on div "0906717716 - HÙNG" at bounding box center [102, 104] width 91 height 7
type input "HÙNG"
type input "20.000"
type input "0906717716"
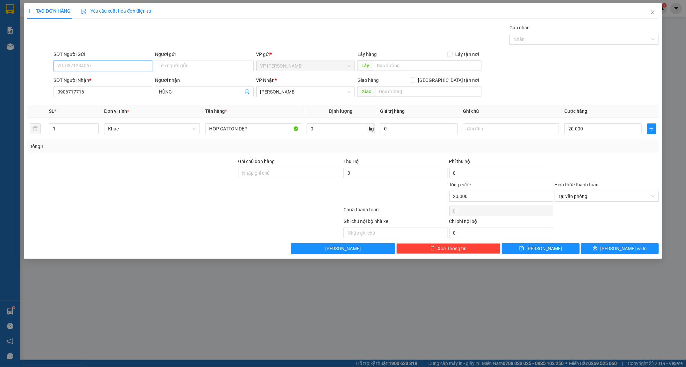
click at [86, 67] on input "SĐT Người Gửi" at bounding box center [103, 65] width 99 height 11
click at [176, 67] on input "Người gửi" at bounding box center [204, 65] width 99 height 11
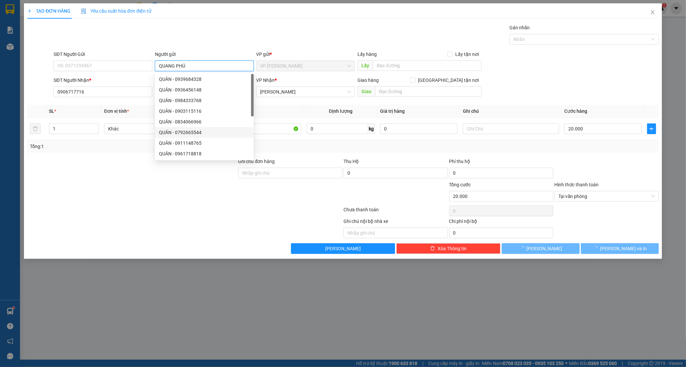
type input "QUANG PHÚ"
click at [123, 206] on div at bounding box center [185, 210] width 316 height 13
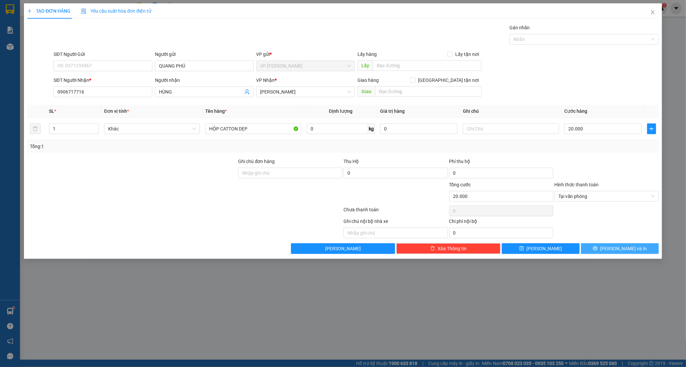
click at [617, 248] on span "[PERSON_NAME] và In" at bounding box center [623, 248] width 47 height 7
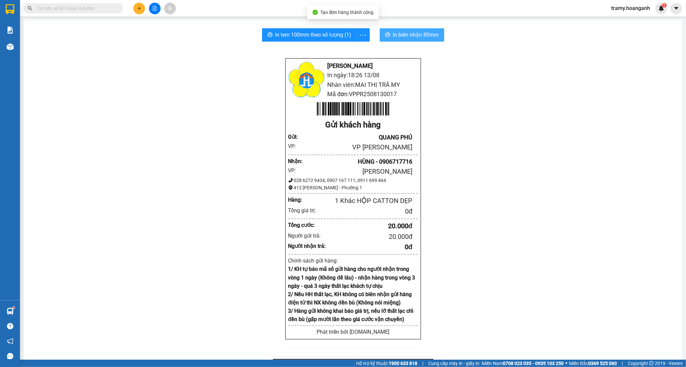
click at [411, 39] on button "In biên nhận 80mm" at bounding box center [412, 34] width 64 height 13
click at [293, 30] on button "In tem 100mm theo số lượng (1)" at bounding box center [309, 34] width 95 height 13
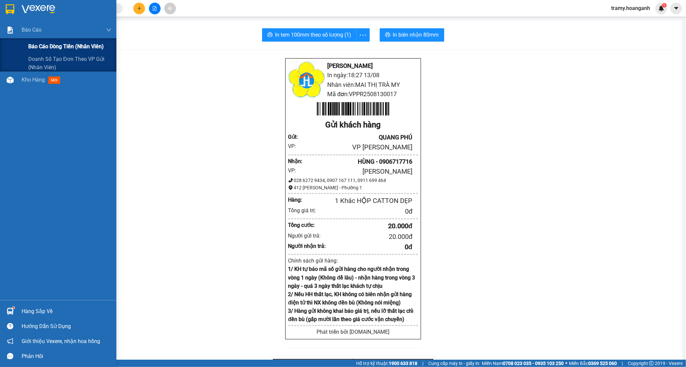
click at [64, 43] on span "Báo cáo dòng tiền (nhân viên)" at bounding box center [65, 46] width 75 height 8
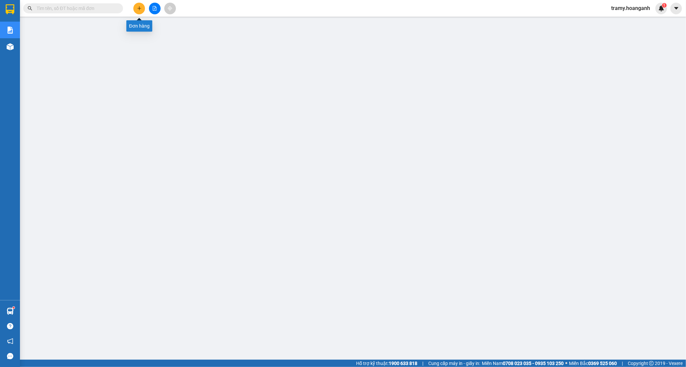
click at [140, 5] on button at bounding box center [139, 9] width 12 height 12
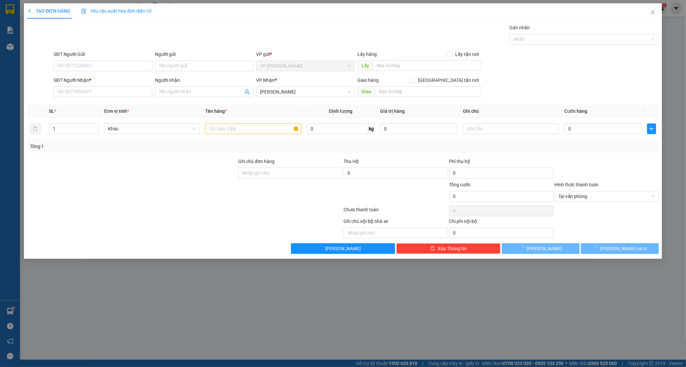
click at [77, 85] on div "SĐT Người Nhận *" at bounding box center [103, 81] width 99 height 10
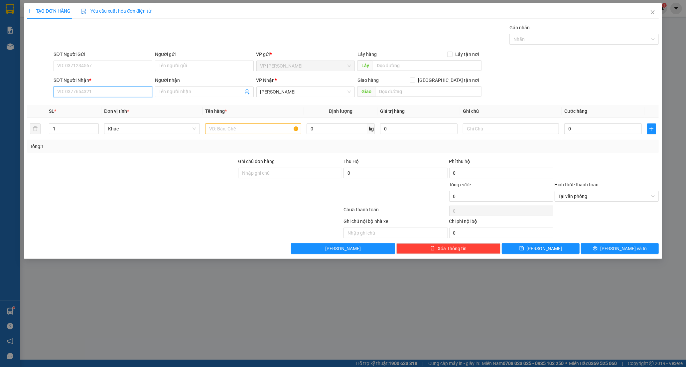
click at [71, 93] on input "SĐT Người Nhận *" at bounding box center [103, 91] width 99 height 11
type input "0902894111"
click at [128, 107] on div "0902894111 - HUY" at bounding box center [102, 104] width 91 height 7
type input "HUY"
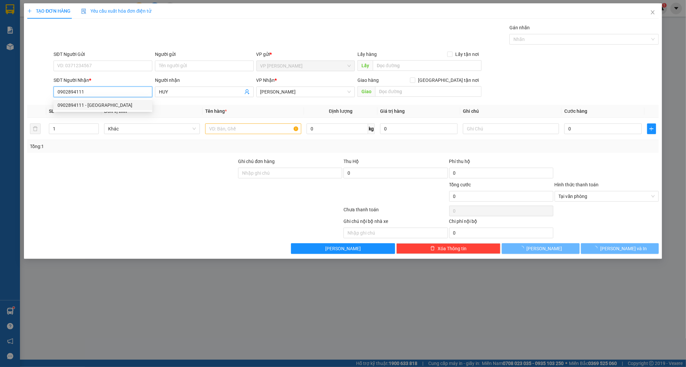
type input "80.000"
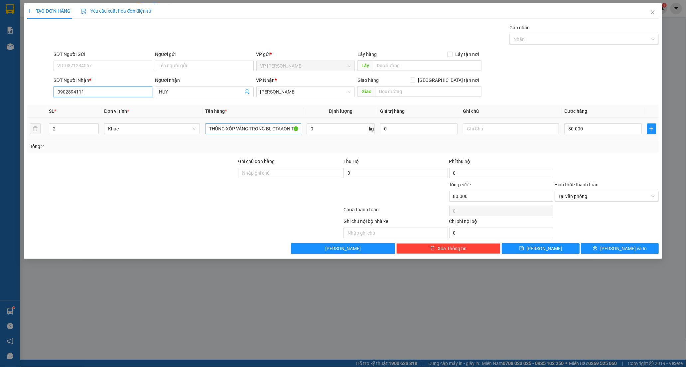
type input "0902894111"
drag, startPoint x: 283, startPoint y: 129, endPoint x: 131, endPoint y: 126, distance: 151.6
click at [142, 128] on tr "2 Khác THÙNG XỐP VÀNG TRONG BỊ, CTAAON TRONG BỊ 0 kg 0 80.000" at bounding box center [342, 129] width 631 height 22
type input "ON TRONG BỊ"
click at [57, 128] on input "number" at bounding box center [73, 129] width 49 height 10
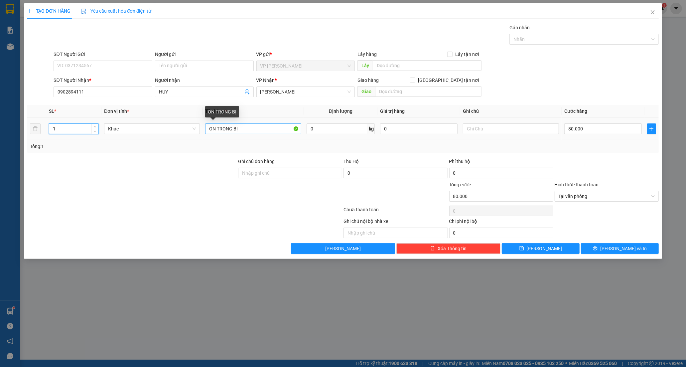
type input "1"
drag, startPoint x: 249, startPoint y: 132, endPoint x: 152, endPoint y: 131, distance: 97.1
click at [153, 131] on tr "1 Khác ON TRONG BỊ 0 kg 0 80.000" at bounding box center [342, 129] width 631 height 22
type input "0"
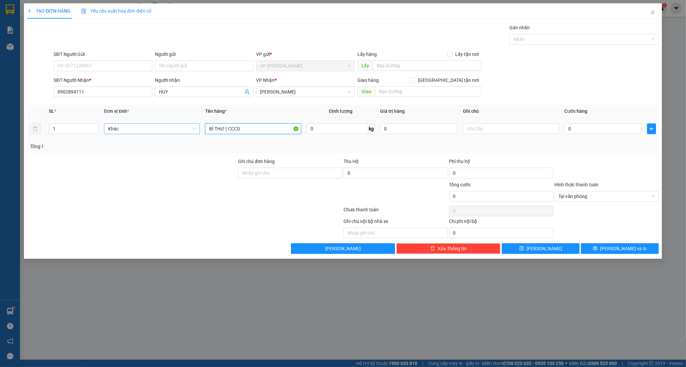
type input "BÌ THƯ ( CCCD)"
click at [570, 131] on input "0" at bounding box center [602, 128] width 77 height 11
click at [616, 247] on span "[PERSON_NAME] và In" at bounding box center [623, 248] width 47 height 7
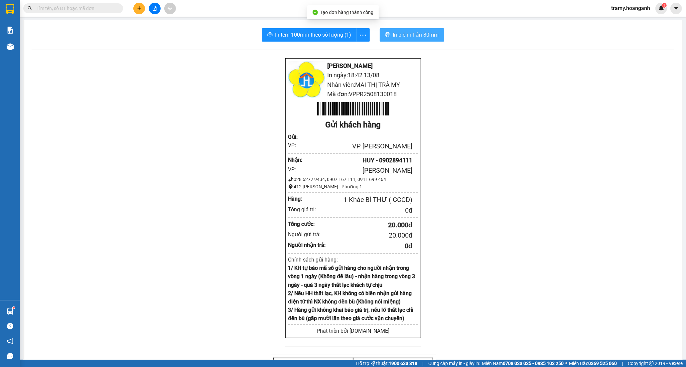
click at [396, 35] on span "In biên nhận 80mm" at bounding box center [416, 35] width 46 height 8
drag, startPoint x: 361, startPoint y: 32, endPoint x: 356, endPoint y: 37, distance: 7.1
click at [360, 34] on icon "more" at bounding box center [363, 35] width 8 height 8
click at [344, 49] on div "In tem 100mm" at bounding box center [348, 49] width 30 height 7
click at [146, 10] on div at bounding box center [155, 9] width 50 height 12
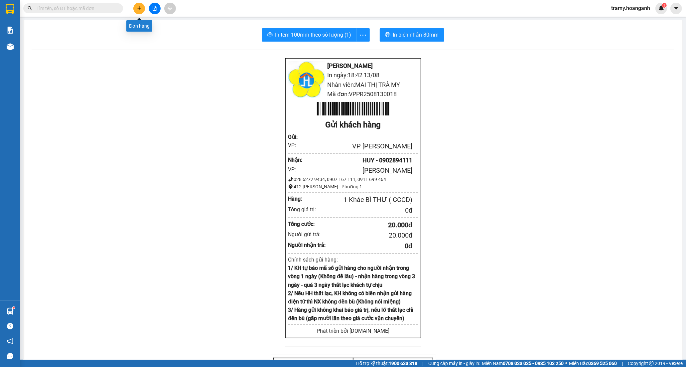
click at [141, 8] on icon "plus" at bounding box center [139, 8] width 5 height 5
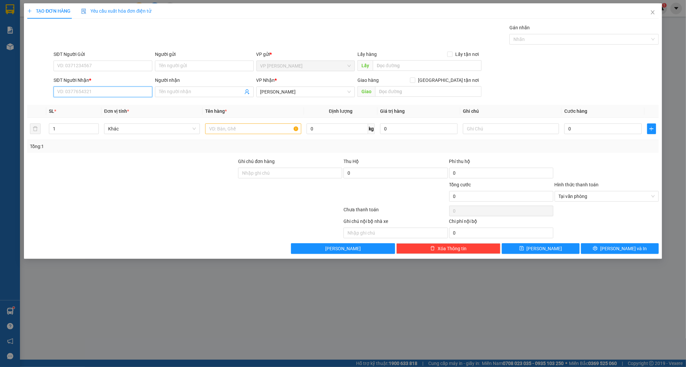
click at [92, 92] on input "SĐT Người Nhận *" at bounding box center [103, 91] width 99 height 11
type input "0346819316"
drag, startPoint x: 100, startPoint y: 88, endPoint x: -11, endPoint y: 105, distance: 112.3
click at [0, 105] on html "Kết quả tìm kiếm ( 64 ) Bộ lọc Mã ĐH Trạng thái Món hàng Thu hộ Tổng cước Chưa …" at bounding box center [343, 183] width 686 height 367
type input "0346819316"
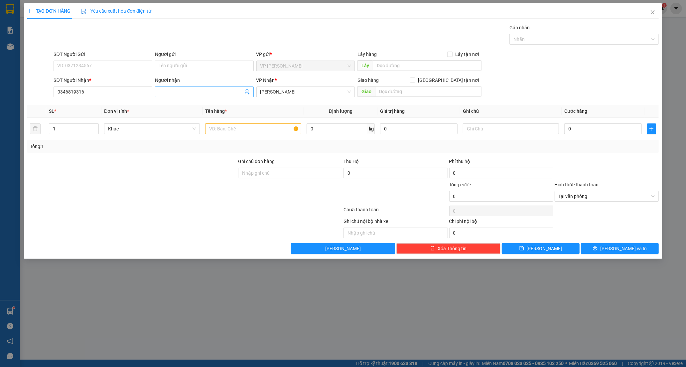
click at [172, 90] on input "Người nhận" at bounding box center [201, 91] width 84 height 7
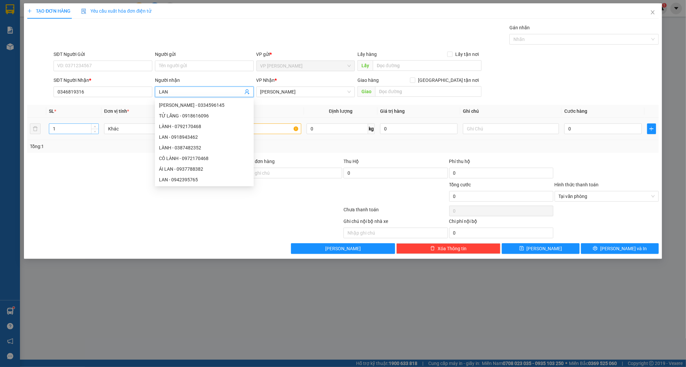
type input "LAN"
click at [68, 131] on input "1" at bounding box center [73, 129] width 49 height 10
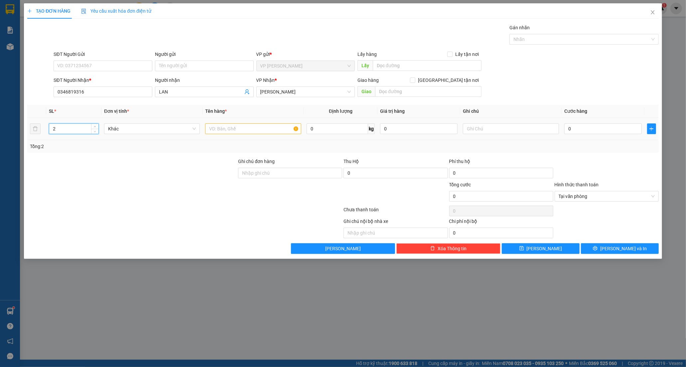
type input "2"
click at [214, 130] on input "text" at bounding box center [253, 128] width 96 height 11
type input "XỐP TRẮNG + THÙNG CATON"
click at [474, 129] on input "text" at bounding box center [511, 128] width 96 height 11
type input "[PERSON_NAME]"
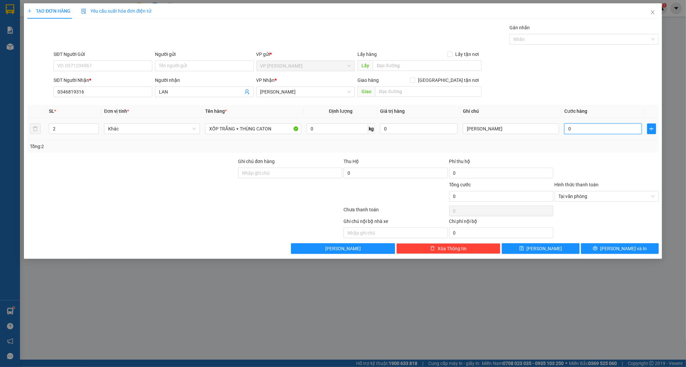
click at [573, 130] on input "0" at bounding box center [602, 128] width 77 height 11
type input "7"
type input "70"
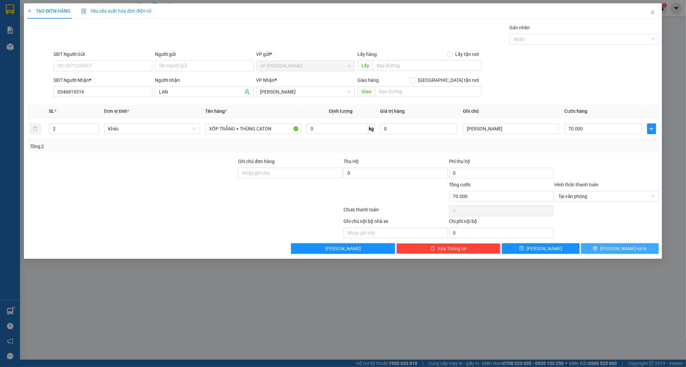
click at [618, 248] on span "[PERSON_NAME] và In" at bounding box center [623, 248] width 47 height 7
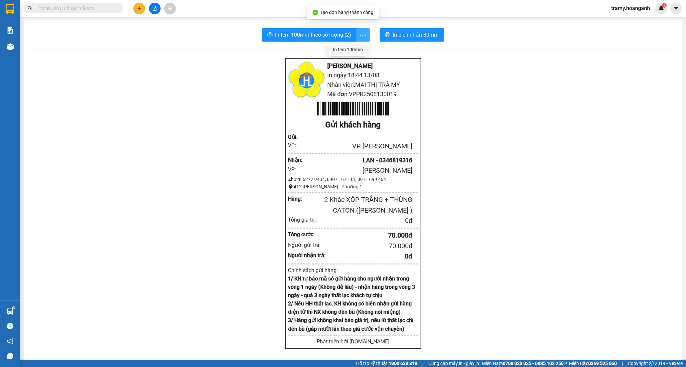
drag, startPoint x: 358, startPoint y: 33, endPoint x: 350, endPoint y: 48, distance: 17.4
click at [359, 33] on icon "more" at bounding box center [363, 35] width 8 height 8
click at [350, 49] on div "In tem 100mm" at bounding box center [348, 49] width 30 height 7
click at [139, 11] on button at bounding box center [139, 9] width 12 height 12
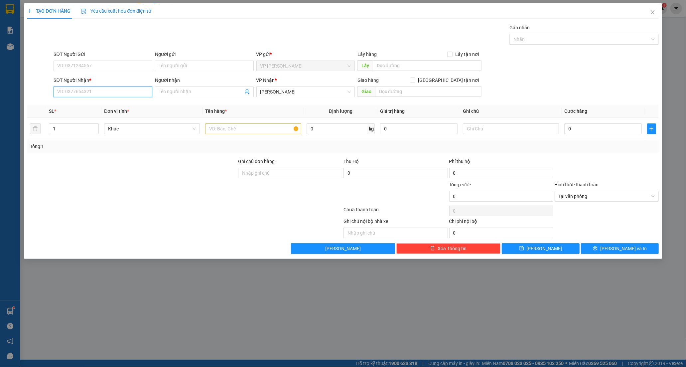
click at [75, 95] on input "SĐT Người Nhận *" at bounding box center [103, 91] width 99 height 11
type input "0908220354"
click at [83, 100] on div "0908220354 - GIÁP" at bounding box center [103, 105] width 99 height 11
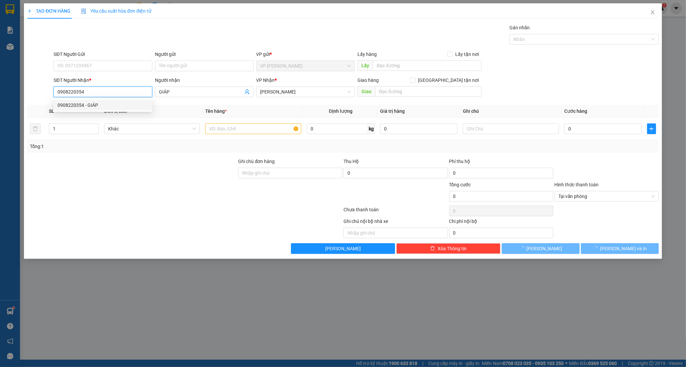
type input "GIÁP"
type input "40.000"
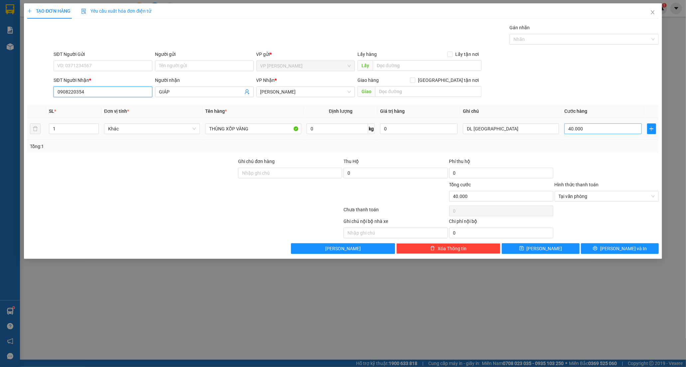
type input "0908220354"
click at [588, 128] on input "40.000" at bounding box center [602, 128] width 77 height 11
click at [565, 130] on input "0" at bounding box center [602, 128] width 77 height 11
click at [606, 249] on button "[PERSON_NAME] và In" at bounding box center [620, 248] width 78 height 11
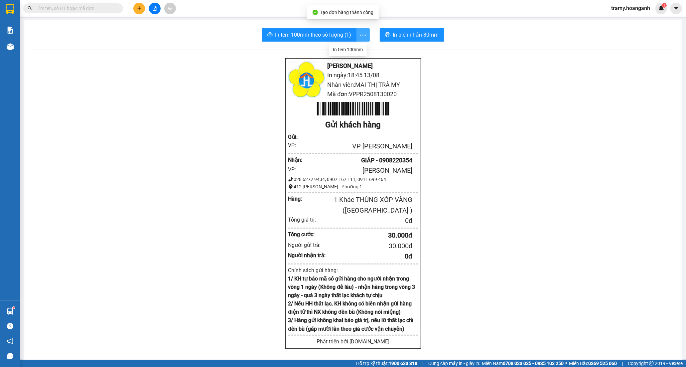
click at [361, 36] on icon "more" at bounding box center [363, 35] width 8 height 8
click at [350, 51] on div "In tem 100mm" at bounding box center [348, 49] width 30 height 7
click at [159, 9] on button at bounding box center [155, 9] width 12 height 12
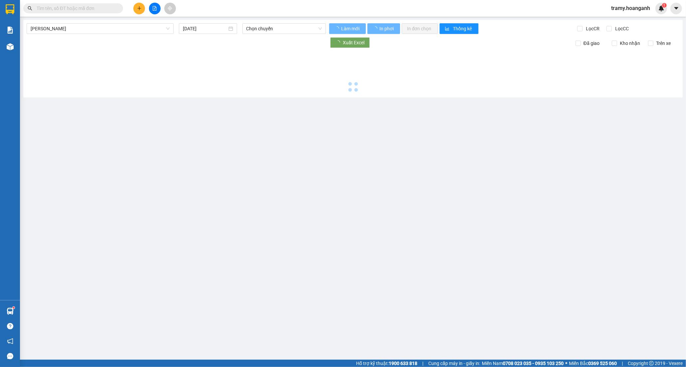
drag, startPoint x: 87, startPoint y: 31, endPoint x: 85, endPoint y: 35, distance: 3.9
click at [85, 32] on span "[PERSON_NAME]" at bounding box center [100, 29] width 139 height 10
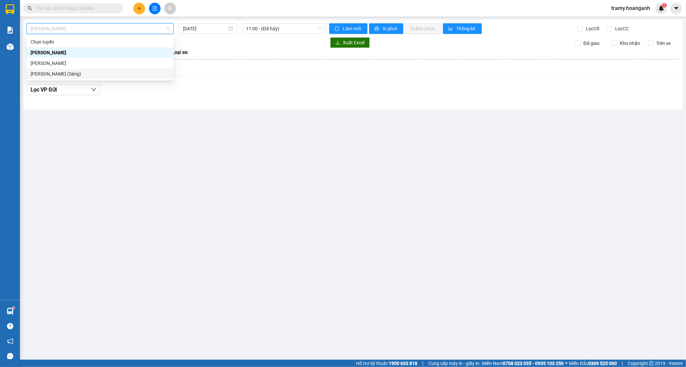
click at [101, 74] on div "[PERSON_NAME] (Sáng)" at bounding box center [100, 73] width 139 height 7
type input "[DATE]"
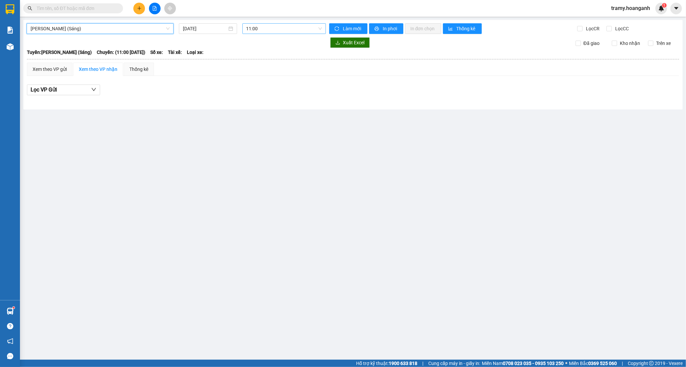
click at [263, 29] on span "11:00" at bounding box center [283, 29] width 75 height 10
click at [254, 65] on div "12:00 (TC) - 85H-011.55" at bounding box center [272, 62] width 52 height 7
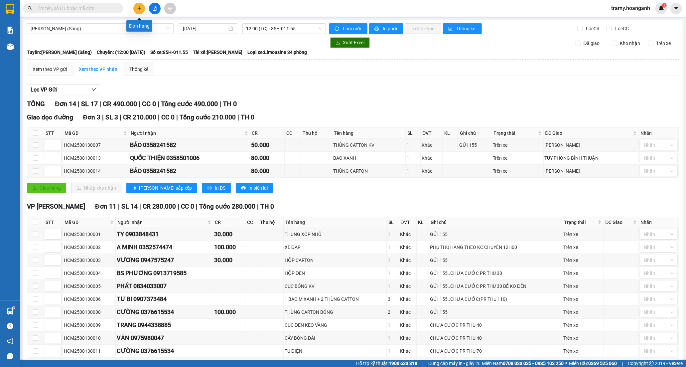
click at [142, 8] on button at bounding box center [139, 9] width 12 height 12
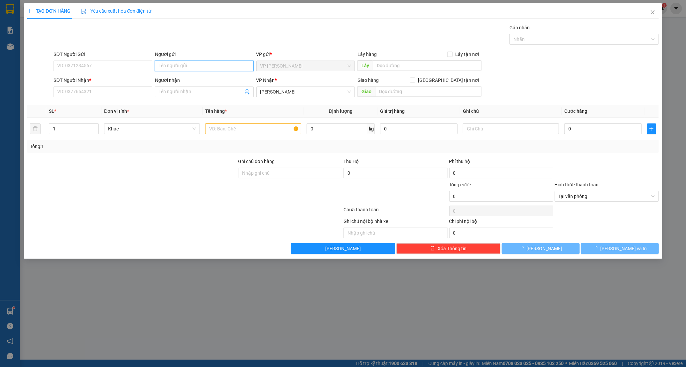
click at [174, 65] on input "Người gửi" at bounding box center [204, 65] width 99 height 11
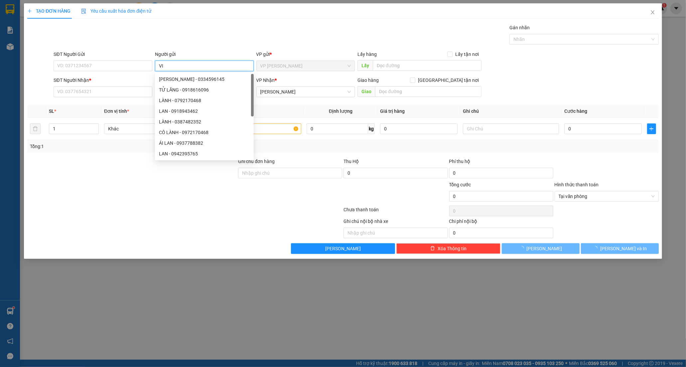
type input "V"
click at [170, 67] on input "VIETJ NHA" at bounding box center [204, 65] width 99 height 11
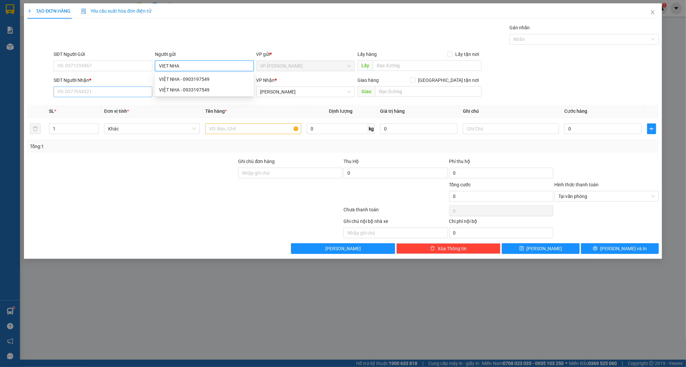
type input "VIET NHA"
click at [104, 93] on input "SĐT Người Nhận *" at bounding box center [103, 91] width 99 height 11
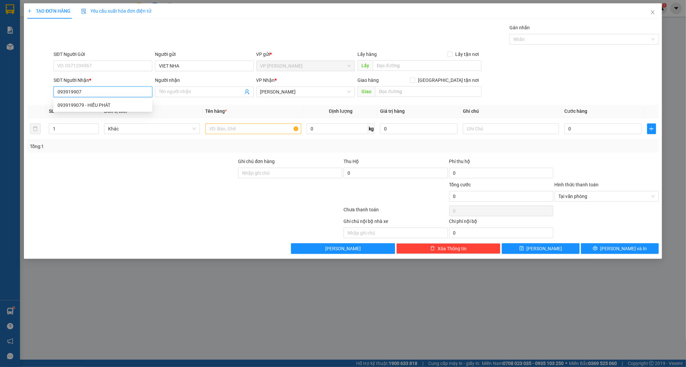
type input "0939199079"
click at [107, 104] on div "0939199079 - HIẾU PHÁT" at bounding box center [102, 104] width 91 height 7
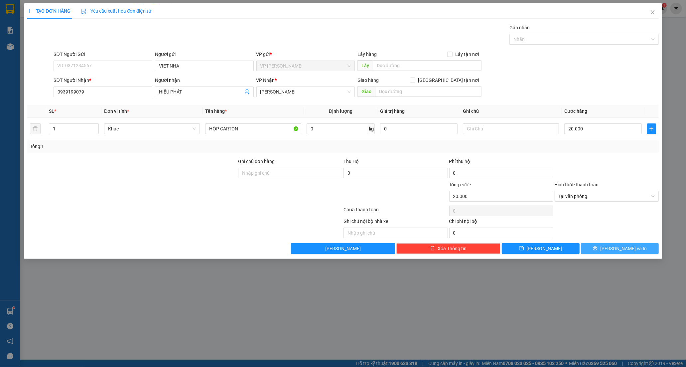
click at [598, 247] on button "[PERSON_NAME] và In" at bounding box center [620, 248] width 78 height 11
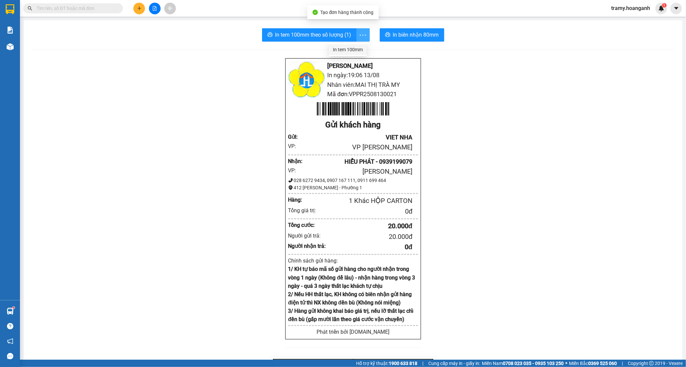
drag, startPoint x: 356, startPoint y: 35, endPoint x: 354, endPoint y: 51, distance: 16.1
click at [357, 38] on span "more" at bounding box center [363, 35] width 13 height 8
click at [354, 51] on div "In tem 100mm" at bounding box center [348, 49] width 30 height 7
click at [136, 8] on button at bounding box center [139, 9] width 12 height 12
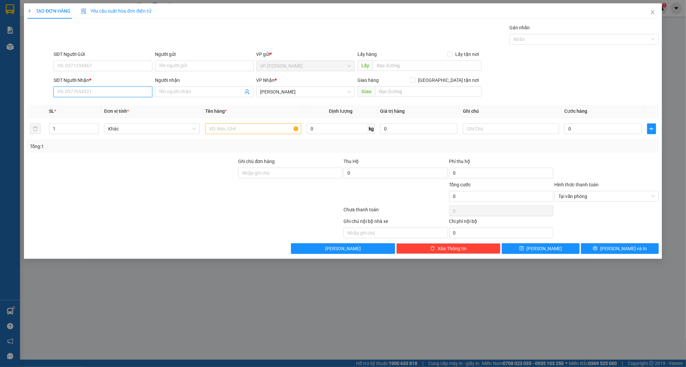
click at [78, 91] on input "SĐT Người Nhận *" at bounding box center [103, 91] width 99 height 11
click at [89, 93] on input "0" at bounding box center [103, 91] width 99 height 11
type input "0987055787"
click at [93, 104] on div "0987055787 - THẢO" at bounding box center [102, 104] width 91 height 7
type input "THẢO"
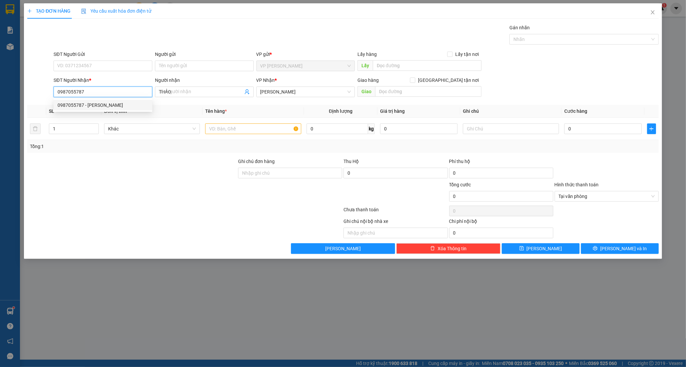
type input "70.000"
type input "0987055787"
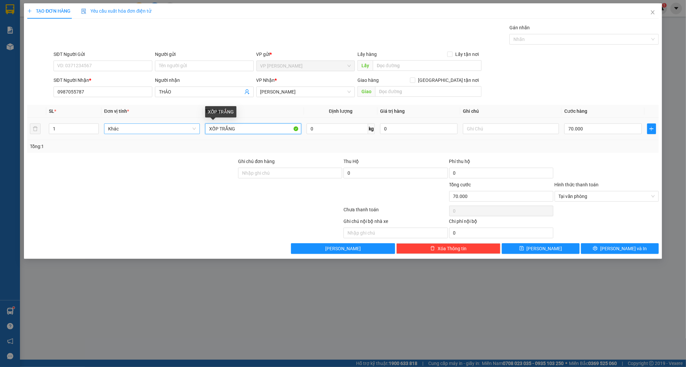
drag, startPoint x: 247, startPoint y: 134, endPoint x: 152, endPoint y: 133, distance: 95.1
click at [152, 133] on tr "1 Khác XỐP TRẮNG 0 kg 0 70.000" at bounding box center [342, 129] width 631 height 22
type input "XỐP VÀNG"
click at [591, 127] on input "70.000" at bounding box center [602, 128] width 77 height 11
click at [567, 129] on input "0" at bounding box center [602, 128] width 77 height 11
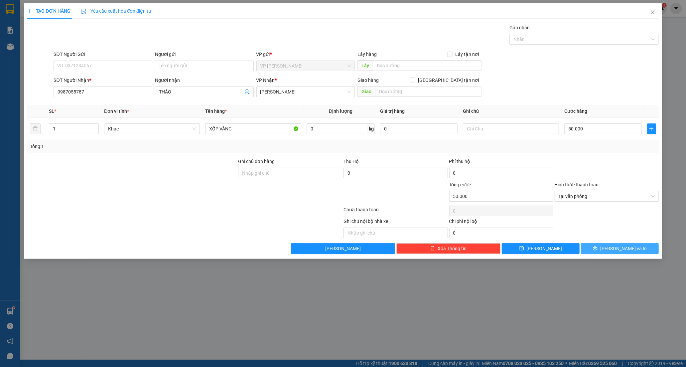
click at [597, 244] on button "[PERSON_NAME] và In" at bounding box center [620, 248] width 78 height 11
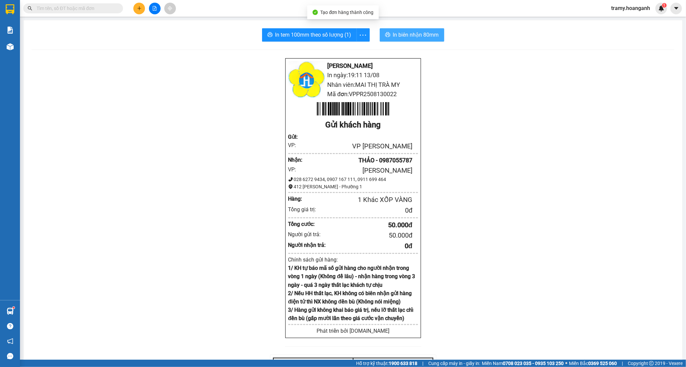
click at [409, 30] on button "In biên nhận 80mm" at bounding box center [412, 34] width 64 height 13
click at [361, 35] on icon "more" at bounding box center [363, 35] width 8 height 8
click at [350, 50] on div "In tem 100mm" at bounding box center [348, 49] width 30 height 7
click at [139, 3] on button at bounding box center [139, 9] width 12 height 12
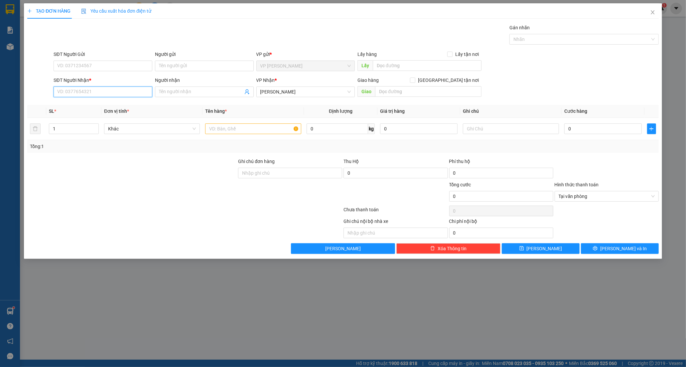
click at [76, 91] on input "SĐT Người Nhận *" at bounding box center [103, 91] width 99 height 11
click at [101, 90] on input "SĐT Người Nhận *" at bounding box center [103, 91] width 99 height 11
paste input "0907460231"
type input "0907460231"
click at [168, 91] on input "Người nhận" at bounding box center [201, 91] width 84 height 7
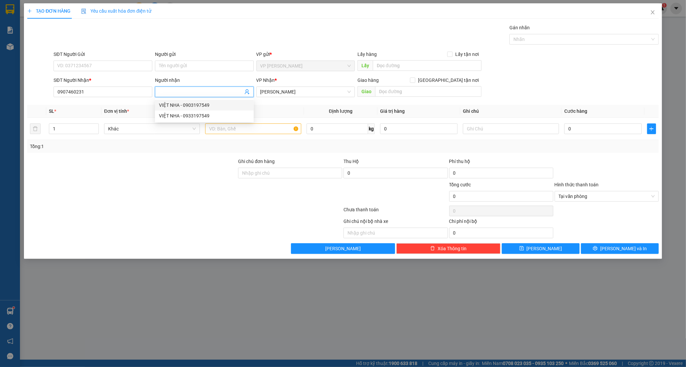
click at [165, 92] on input "Người nhận" at bounding box center [201, 91] width 84 height 7
type input "KHÁCH 21H"
click at [210, 129] on input "text" at bounding box center [253, 128] width 96 height 11
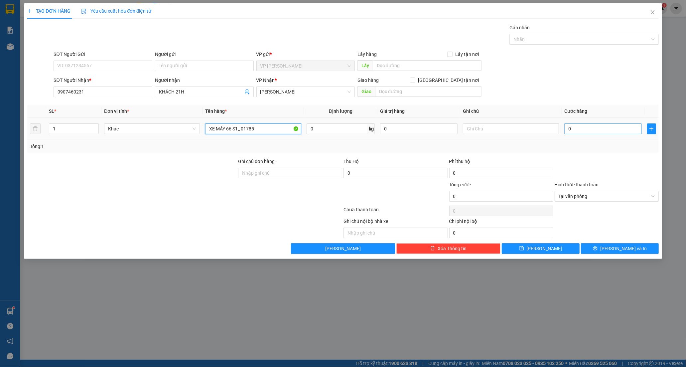
type input "XE MÁY 66 S1_ 01785"
click at [569, 129] on input "0" at bounding box center [602, 128] width 77 height 11
type input "3"
type input "30"
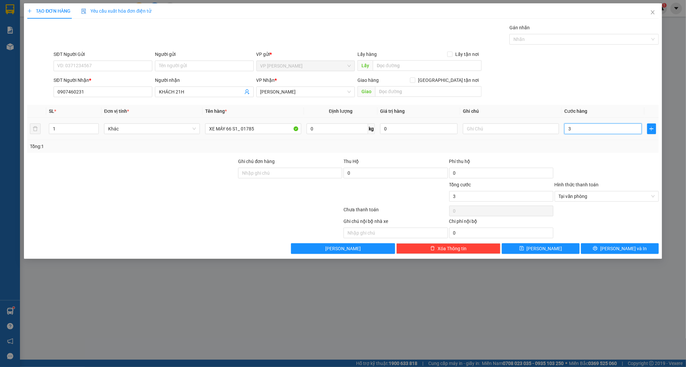
type input "30"
type input "300"
click at [617, 249] on span "[PERSON_NAME] và In" at bounding box center [623, 248] width 47 height 7
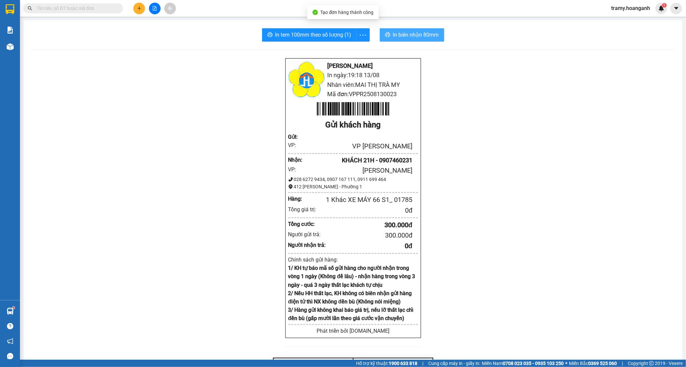
click at [410, 31] on span "In biên nhận 80mm" at bounding box center [416, 35] width 46 height 8
click at [364, 34] on icon "more" at bounding box center [363, 35] width 8 height 8
click at [352, 48] on div "In tem 100mm" at bounding box center [348, 49] width 30 height 7
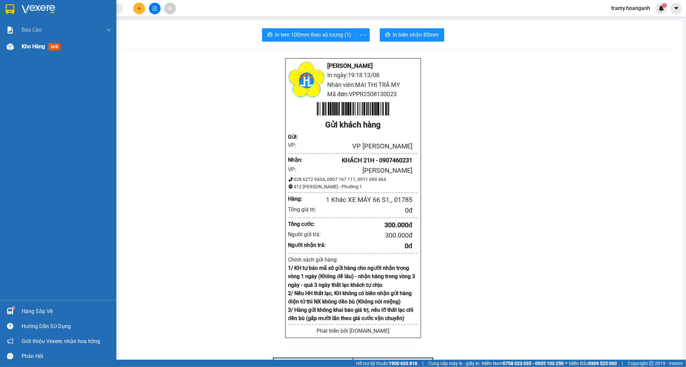
click at [31, 44] on span "Kho hàng" at bounding box center [33, 46] width 23 height 6
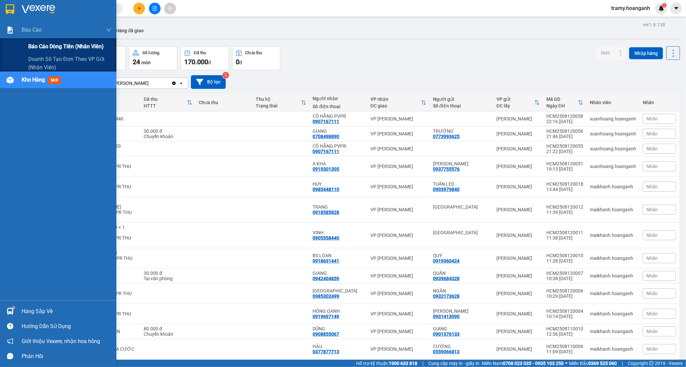
click at [55, 54] on div "Báo cáo dòng tiền (nhân viên)" at bounding box center [69, 46] width 83 height 17
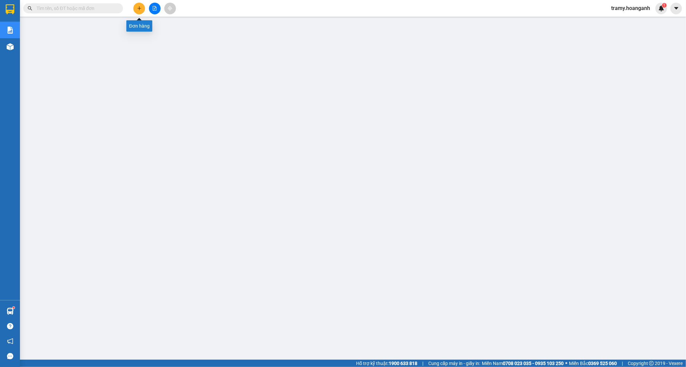
click at [140, 8] on icon "plus" at bounding box center [139, 8] width 4 height 0
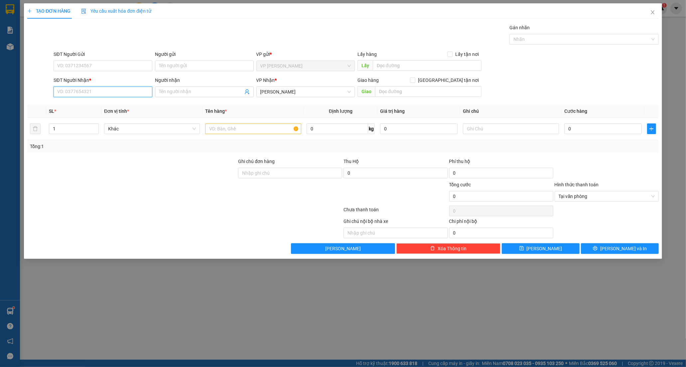
click at [81, 90] on input "SĐT Người Nhận *" at bounding box center [103, 91] width 99 height 11
click at [88, 102] on div "0386848333 - VIỆT" at bounding box center [102, 104] width 91 height 7
type input "0386848333"
type input "VIỆT"
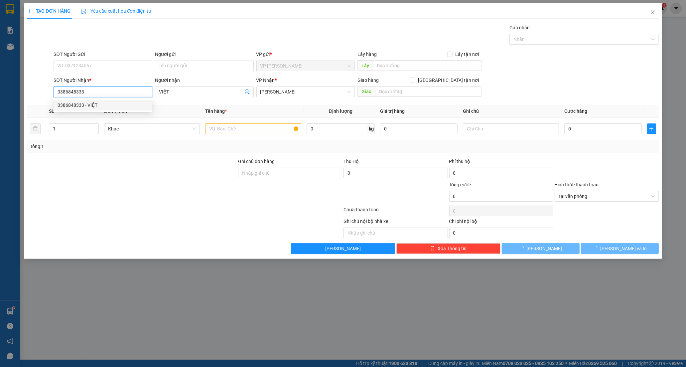
type input "20.000"
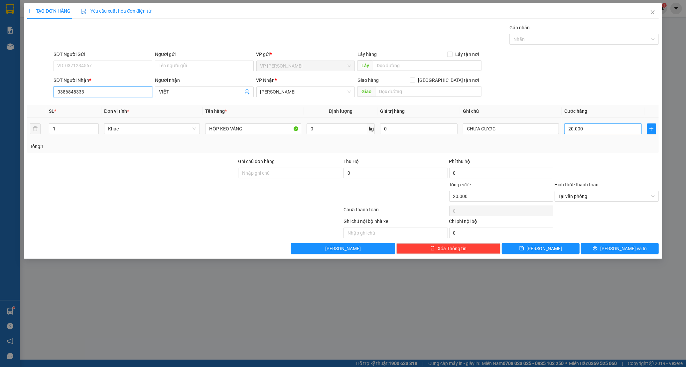
type input "0386848333"
click at [595, 132] on input "20.000" at bounding box center [602, 128] width 77 height 11
type input "0"
click at [500, 128] on input "CHƯA CƯỚC" at bounding box center [511, 128] width 96 height 11
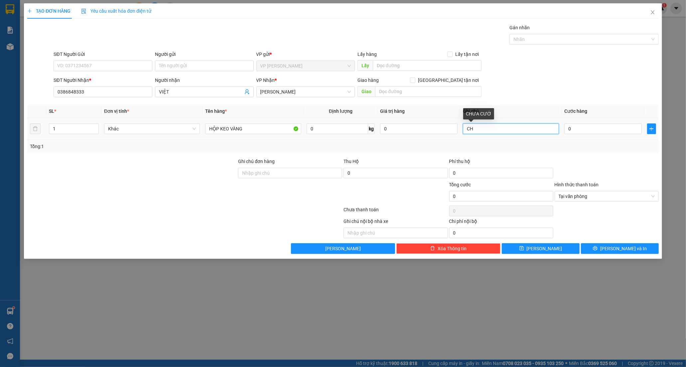
type input "C"
type input "CC SG THU"
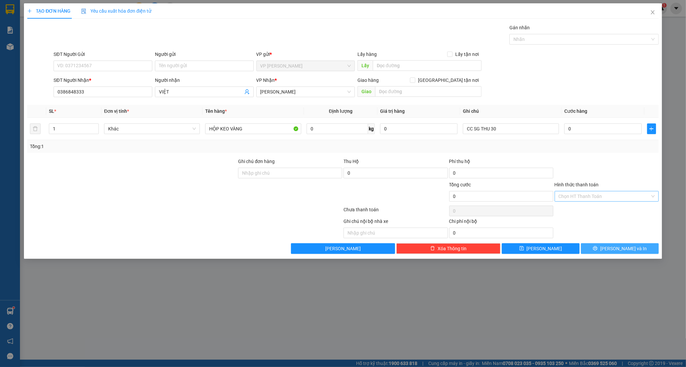
click at [613, 251] on button "[PERSON_NAME] và In" at bounding box center [620, 248] width 78 height 11
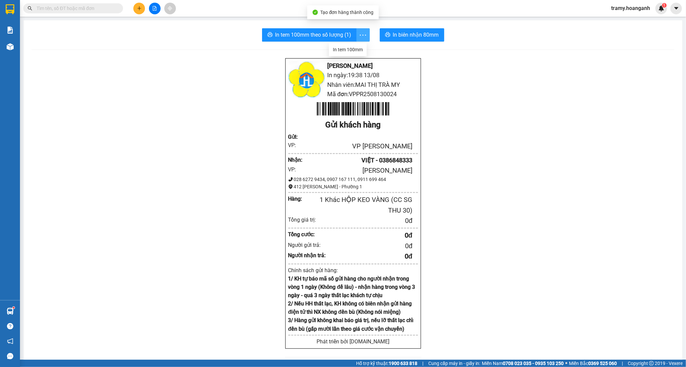
click at [360, 34] on icon "more" at bounding box center [363, 35] width 8 height 8
click at [418, 30] on button "In biên nhận 80mm" at bounding box center [412, 34] width 64 height 13
drag, startPoint x: 366, startPoint y: 31, endPoint x: 358, endPoint y: 38, distance: 10.6
click at [365, 31] on span "more" at bounding box center [363, 35] width 13 height 8
click at [352, 48] on div "In tem 100mm" at bounding box center [348, 49] width 30 height 7
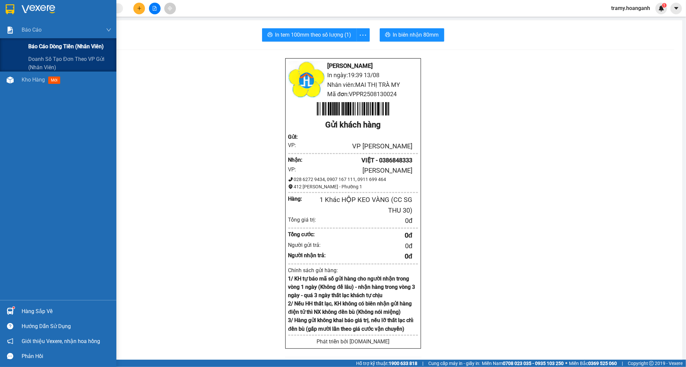
click at [39, 50] on span "Báo cáo dòng tiền (nhân viên)" at bounding box center [65, 46] width 75 height 8
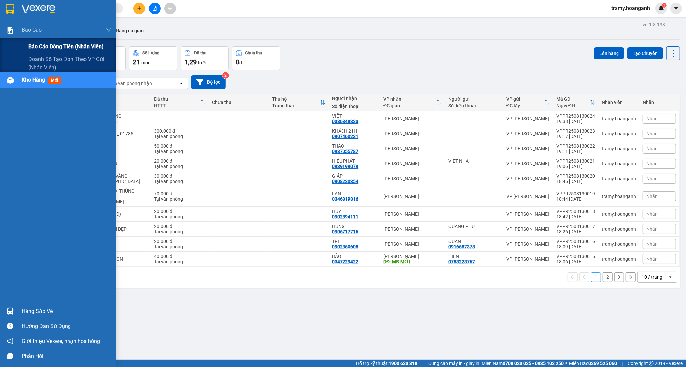
drag, startPoint x: 47, startPoint y: 48, endPoint x: 58, endPoint y: 48, distance: 10.6
click at [48, 48] on span "Báo cáo dòng tiền (nhân viên)" at bounding box center [65, 46] width 75 height 8
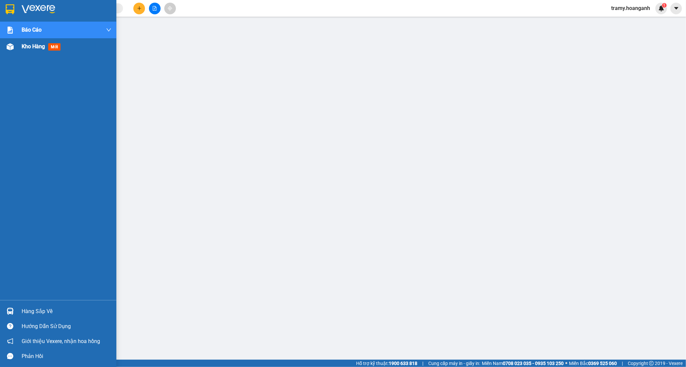
click at [18, 46] on div "Kho hàng mới" at bounding box center [58, 46] width 116 height 17
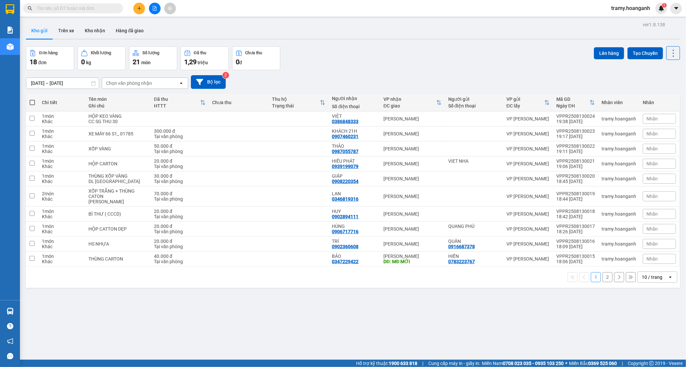
click at [647, 279] on div "10 / trang" at bounding box center [651, 277] width 21 height 7
click at [638, 262] on span "100 / trang" at bounding box center [649, 263] width 24 height 7
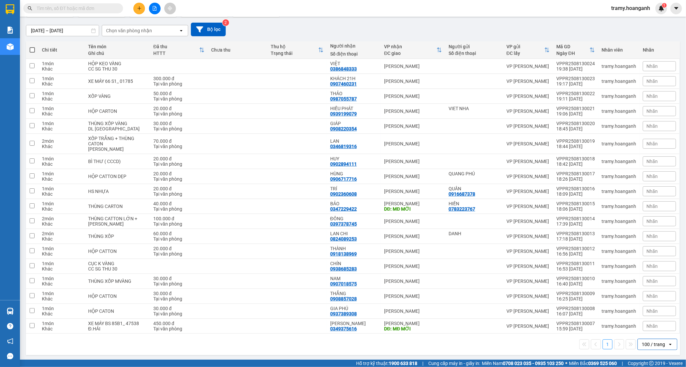
scroll to position [55, 0]
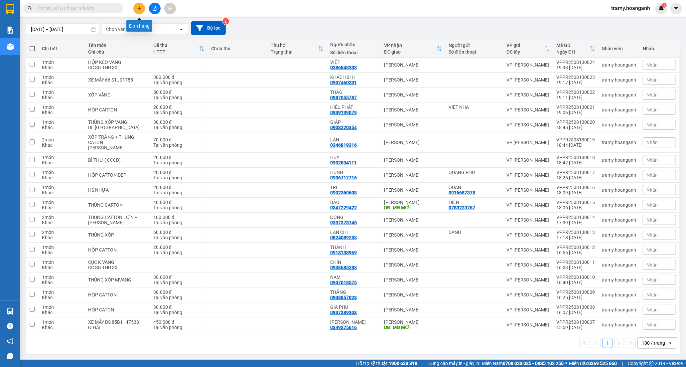
click at [138, 11] on button at bounding box center [139, 9] width 12 height 12
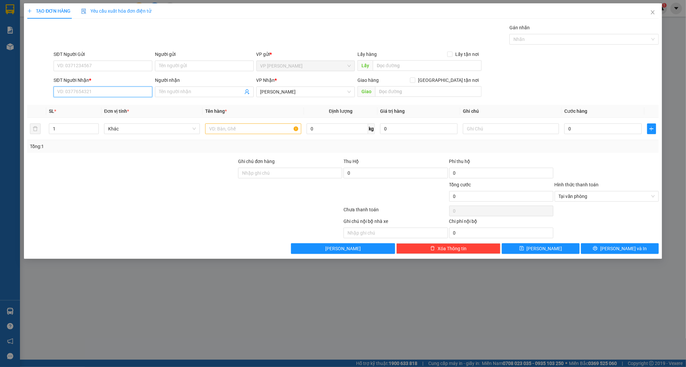
click at [107, 96] on input "SĐT Người Nhận *" at bounding box center [103, 91] width 99 height 11
type input "0378422498"
click at [114, 105] on div "0378422498 - ALPHA" at bounding box center [102, 104] width 91 height 7
type input "ALPHA"
type input "30.000"
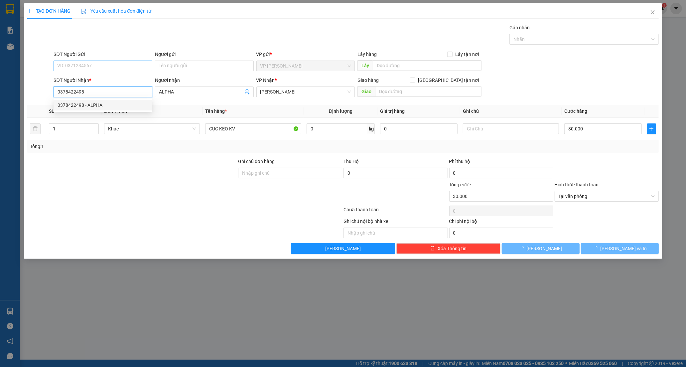
type input "0378422498"
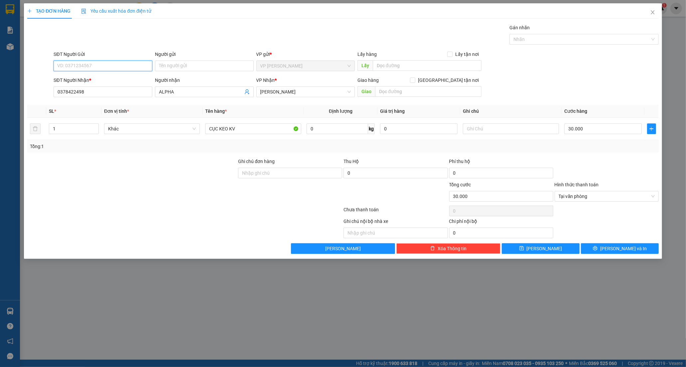
click at [138, 65] on input "SĐT Người Gửi" at bounding box center [103, 65] width 99 height 11
click at [125, 91] on div "0947575247 - [PERSON_NAME]" at bounding box center [102, 89] width 91 height 7
type input "0947575247"
type input "VƯƠNG"
click at [597, 246] on icon "printer" at bounding box center [595, 248] width 5 height 5
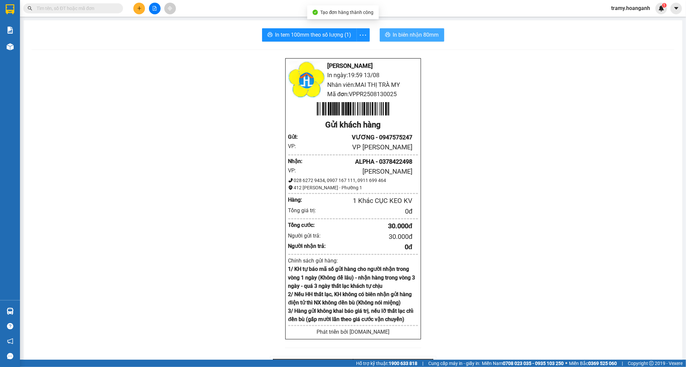
click at [411, 34] on span "In biên nhận 80mm" at bounding box center [416, 35] width 46 height 8
click at [334, 27] on div "In tem 100mm theo số lượng (1) In biên nhận 80mm [PERSON_NAME] In ngày: 19:59 […" at bounding box center [353, 265] width 658 height 491
click at [332, 34] on span "In tem 100mm theo số lượng (1)" at bounding box center [313, 35] width 76 height 8
click at [135, 15] on div "Kết quả tìm kiếm ( 0 ) Bộ lọc No Data tramy.hoanganh 1" at bounding box center [343, 8] width 686 height 17
click at [147, 6] on div at bounding box center [155, 9] width 50 height 12
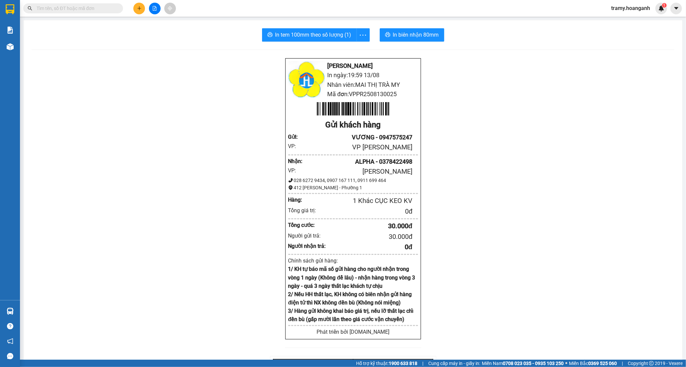
click at [141, 6] on icon "plus" at bounding box center [139, 8] width 5 height 5
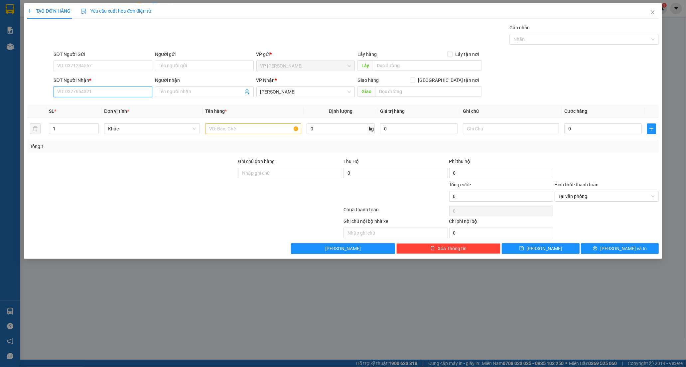
click at [102, 93] on input "SĐT Người Nhận *" at bounding box center [103, 91] width 99 height 11
type input "0938095530"
click at [102, 107] on div "0938095530 - LINH" at bounding box center [102, 104] width 91 height 7
type input "LINH"
type input "20.000"
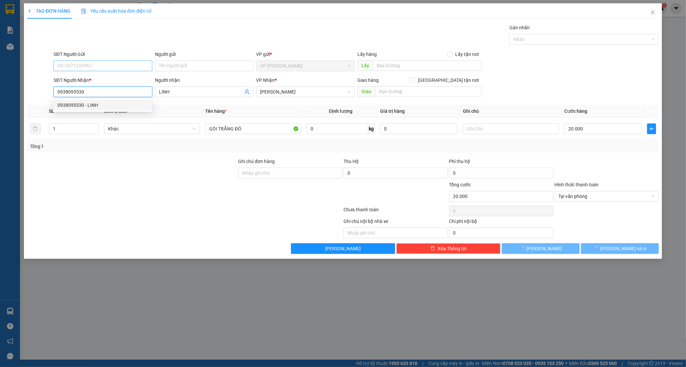
type input "0938095530"
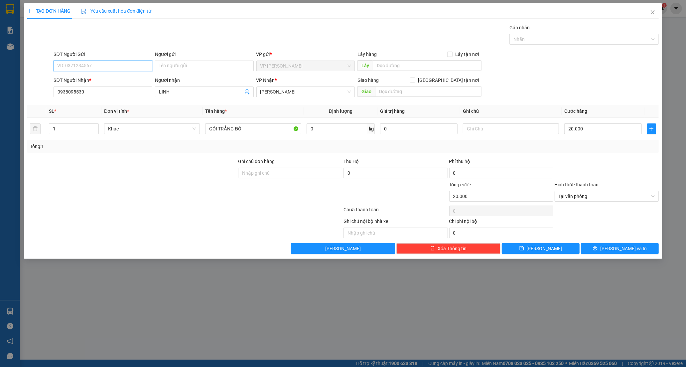
click at [108, 65] on input "SĐT Người Gửi" at bounding box center [103, 65] width 99 height 11
click at [89, 91] on div "0974370724 - CTY [GEOGRAPHIC_DATA]" at bounding box center [102, 89] width 91 height 7
type input "0974370724"
type input "CTY [GEOGRAPHIC_DATA]"
type input "2"
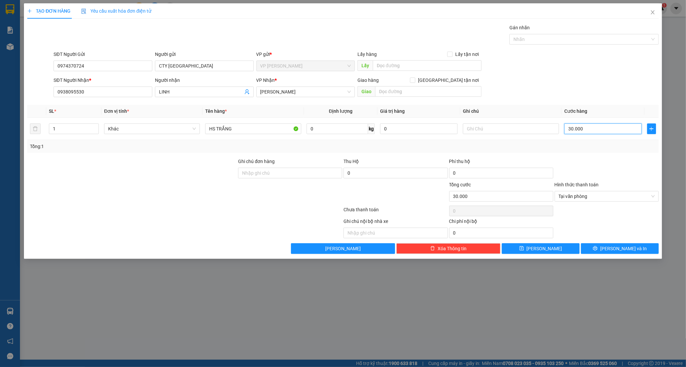
type input "2"
type input "20"
type input "20.000"
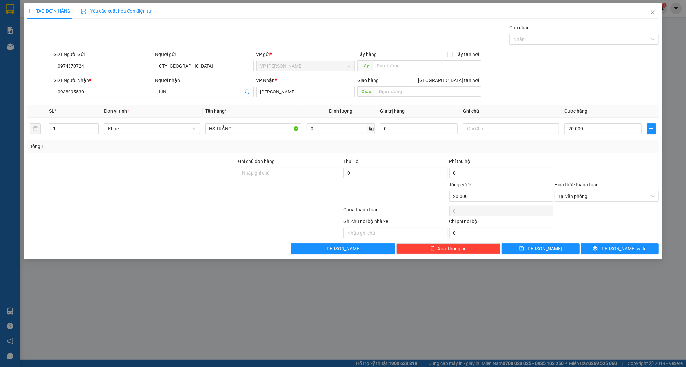
click at [565, 162] on div at bounding box center [606, 169] width 105 height 23
click at [599, 247] on button "[PERSON_NAME] và In" at bounding box center [620, 248] width 78 height 11
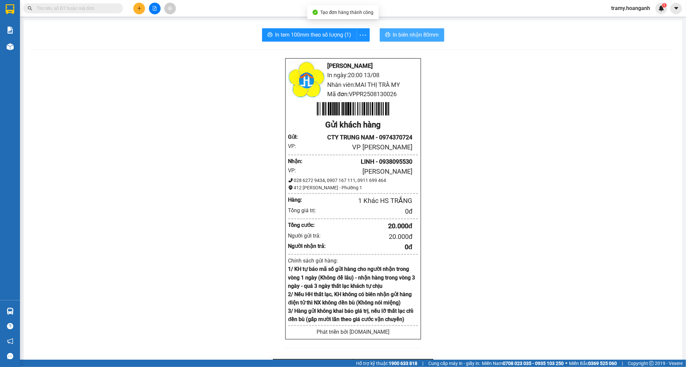
click at [402, 32] on span "In biên nhận 80mm" at bounding box center [416, 35] width 46 height 8
click at [314, 36] on span "In tem 100mm theo số lượng (1)" at bounding box center [313, 35] width 76 height 8
click at [292, 42] on div "In tem 100mm theo số lượng (1) In biên nhận 80mm Hoàng Anh - Phan Rang In ngày:…" at bounding box center [353, 271] width 658 height 502
click at [313, 37] on span "In tem 100mm theo số lượng (1)" at bounding box center [313, 35] width 76 height 8
click at [141, 5] on button at bounding box center [139, 9] width 12 height 12
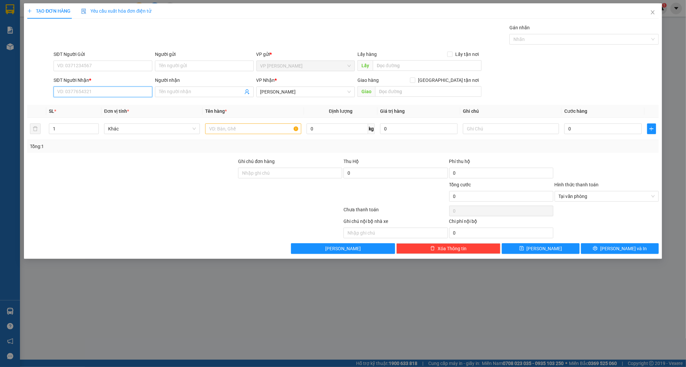
click at [87, 94] on input "SĐT Người Nhận *" at bounding box center [103, 91] width 99 height 11
type input "08423139"
click at [67, 105] on div "0842313946 - [GEOGRAPHIC_DATA]" at bounding box center [102, 104] width 91 height 7
click at [115, 70] on input "SĐT Người Gửi" at bounding box center [103, 65] width 99 height 11
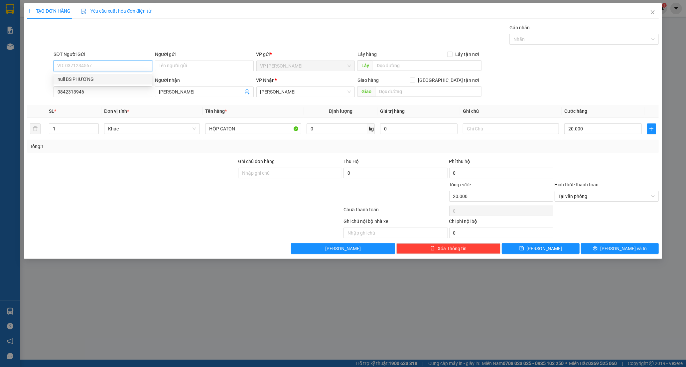
click at [110, 77] on div "null BS PHƯƠNG" at bounding box center [102, 78] width 91 height 7
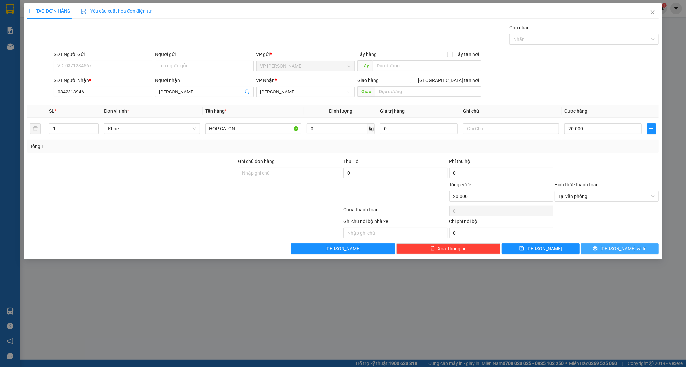
click at [605, 246] on button "[PERSON_NAME] và In" at bounding box center [620, 248] width 78 height 11
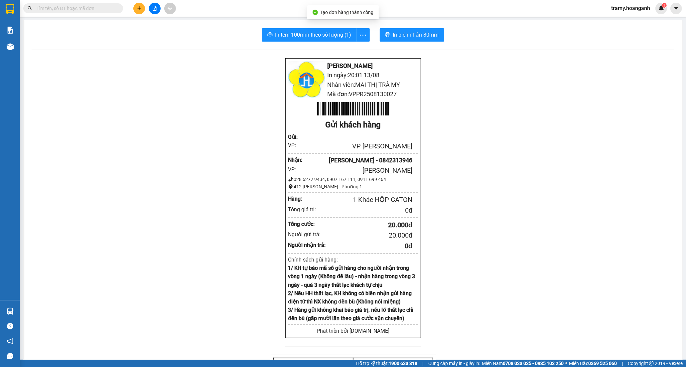
click at [423, 43] on div "In tem 100mm theo số lượng (1) In biên nhận 80mm [PERSON_NAME] In ngày: 20:01 […" at bounding box center [353, 259] width 658 height 479
click at [423, 38] on span "In biên nhận 80mm" at bounding box center [416, 35] width 46 height 8
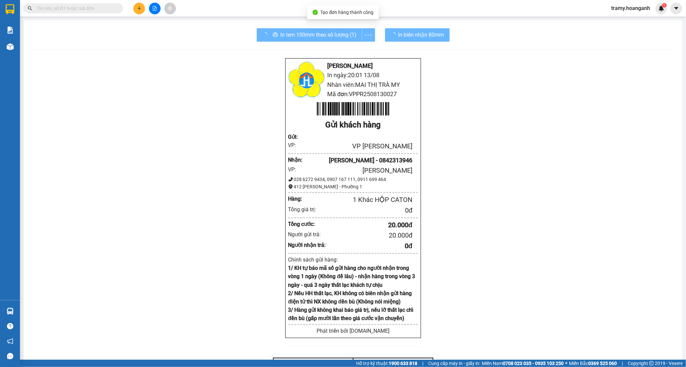
click at [311, 38] on div "In tem 100mm theo số lượng (1)" at bounding box center [316, 34] width 118 height 13
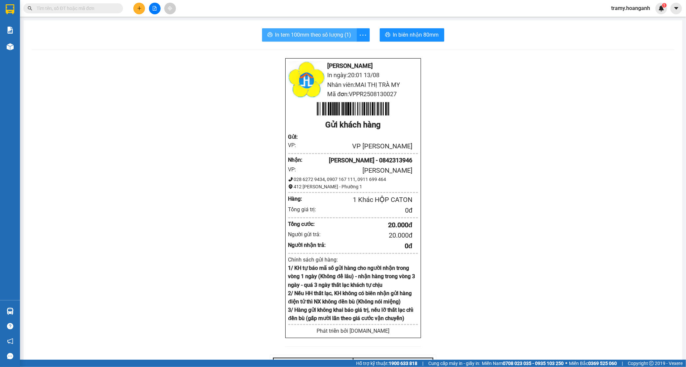
click at [303, 36] on span "In tem 100mm theo số lượng (1)" at bounding box center [313, 35] width 76 height 8
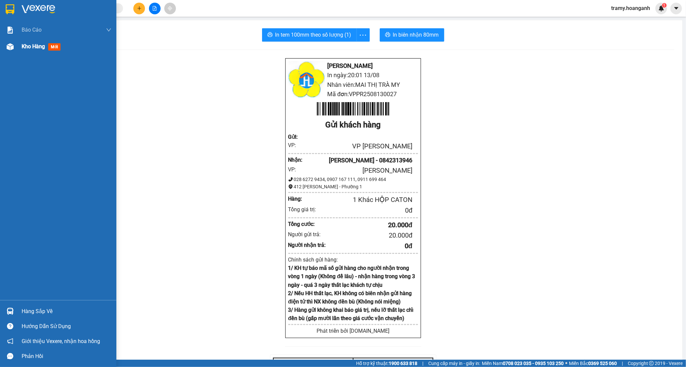
click at [34, 49] on span "Kho hàng" at bounding box center [33, 46] width 23 height 6
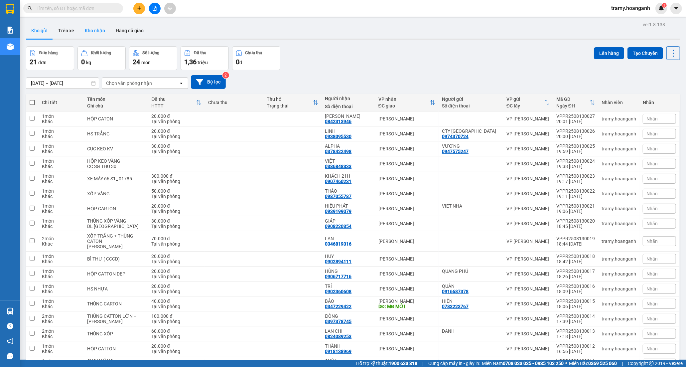
click at [97, 32] on button "Kho nhận" at bounding box center [94, 31] width 31 height 16
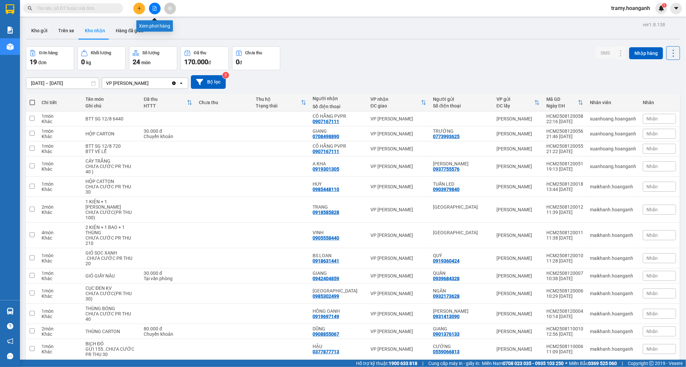
click at [157, 8] on icon "file-add" at bounding box center [154, 8] width 5 height 5
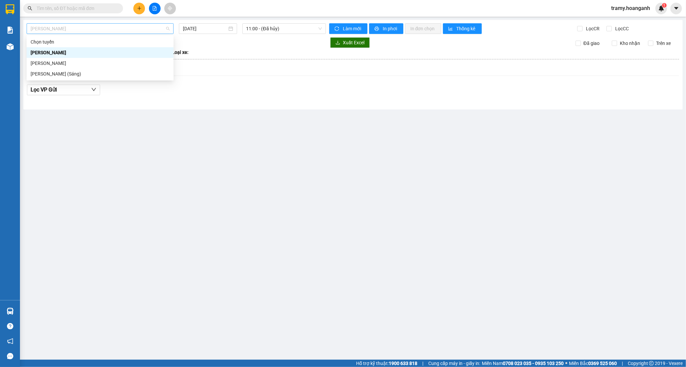
click at [114, 29] on span "[PERSON_NAME]" at bounding box center [100, 29] width 139 height 10
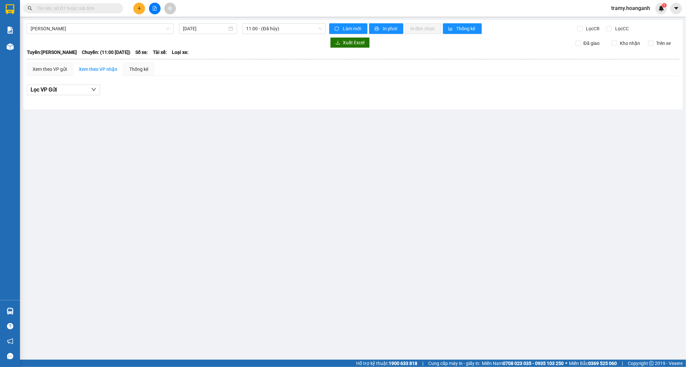
click at [211, 190] on main "[PERSON_NAME] Rang [DATE] 11:00 - ([GEOGRAPHIC_DATA]) Làm mới In phơi In đơn ch…" at bounding box center [343, 179] width 686 height 359
click at [55, 27] on span "[PERSON_NAME]" at bounding box center [100, 29] width 139 height 10
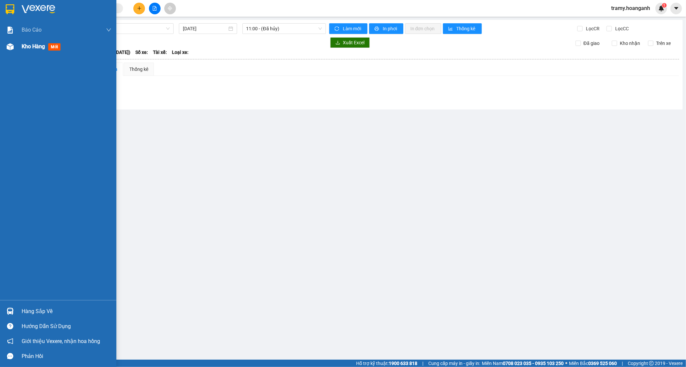
drag, startPoint x: 33, startPoint y: 47, endPoint x: 39, endPoint y: 47, distance: 5.7
click at [39, 47] on span "Kho hàng" at bounding box center [33, 46] width 23 height 6
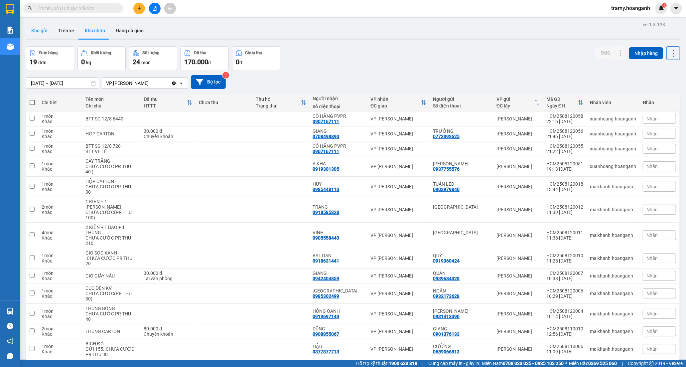
click at [45, 28] on button "Kho gửi" at bounding box center [39, 31] width 27 height 16
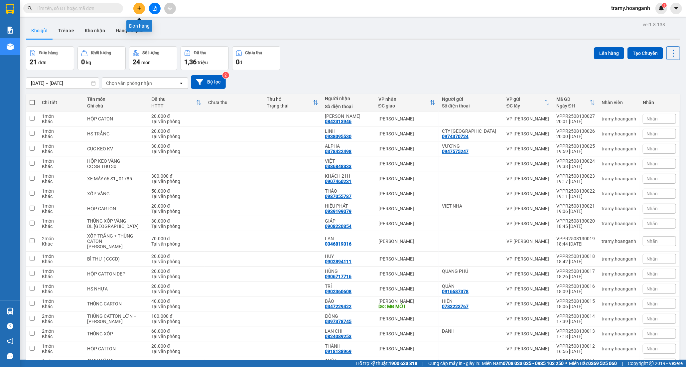
click at [138, 9] on icon "plus" at bounding box center [139, 8] width 5 height 5
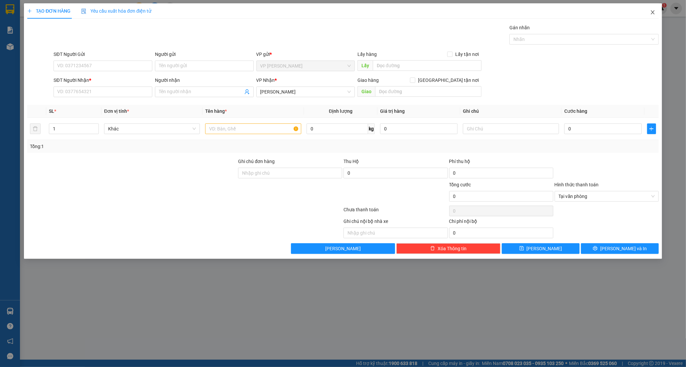
click at [652, 9] on span "Close" at bounding box center [652, 12] width 19 height 19
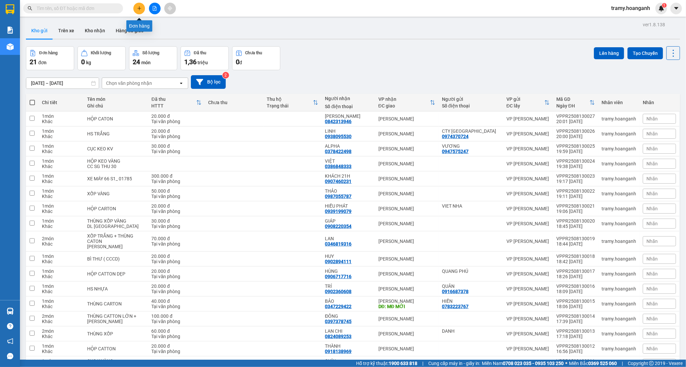
click at [138, 7] on button at bounding box center [139, 9] width 12 height 12
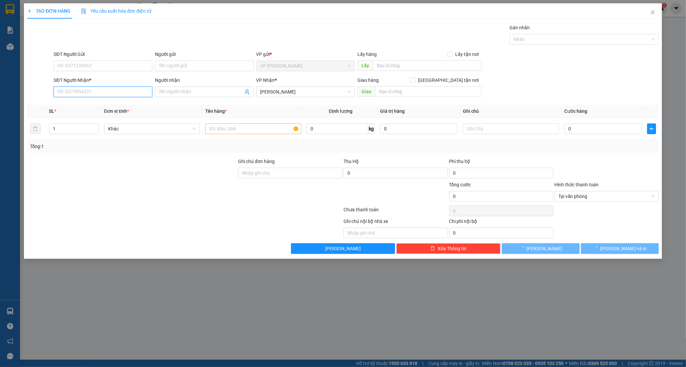
click at [74, 91] on input "SĐT Người Nhận *" at bounding box center [103, 91] width 99 height 11
paste input "0938172741"
type input "0938172741"
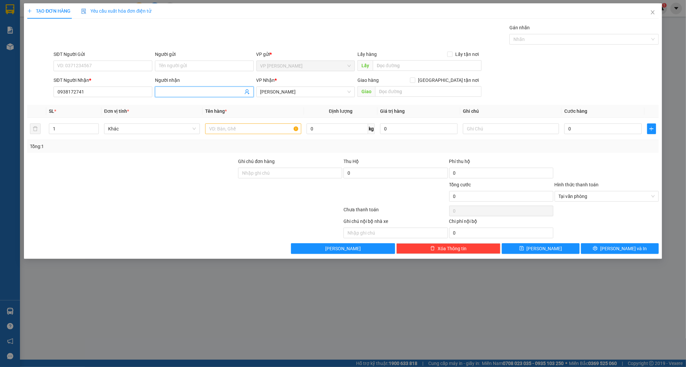
click at [180, 89] on input "Người nhận" at bounding box center [201, 91] width 84 height 7
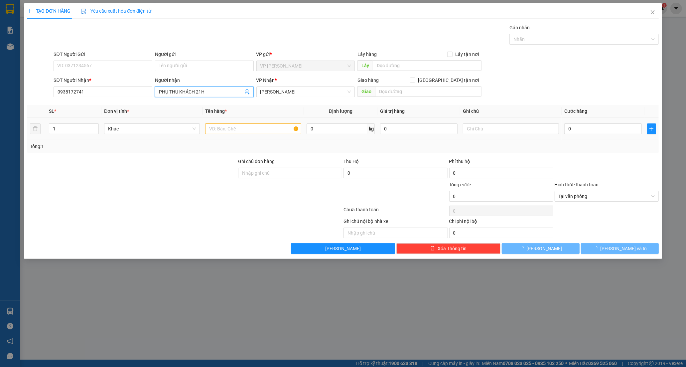
type input "PHỤ THU KHÁCH 21H"
click at [222, 129] on input "text" at bounding box center [253, 128] width 96 height 11
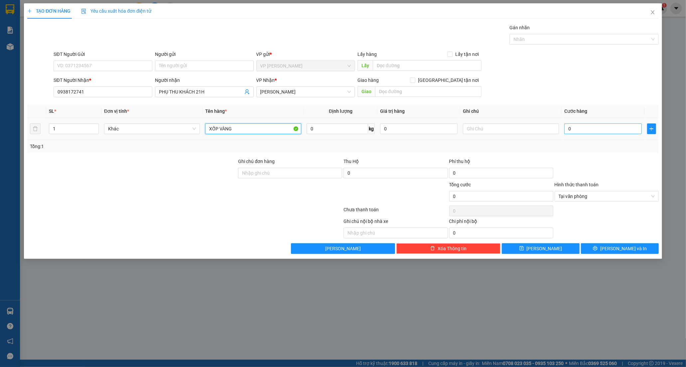
type input "XỐP VÀNG"
click at [584, 129] on input "0" at bounding box center [602, 128] width 77 height 11
type input "5"
type input "50"
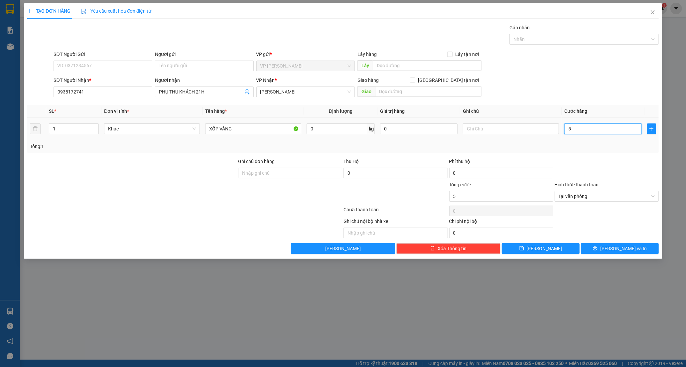
type input "50"
click at [587, 195] on span "Tại văn phòng" at bounding box center [606, 196] width 96 height 10
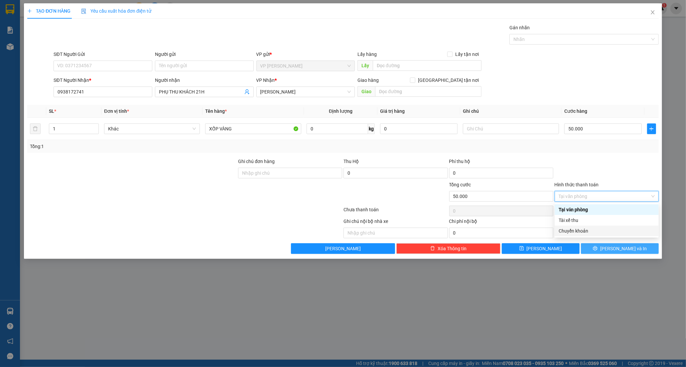
drag, startPoint x: 570, startPoint y: 231, endPoint x: 592, endPoint y: 244, distance: 25.5
click at [570, 232] on div "Chuyển khoản" at bounding box center [606, 230] width 96 height 7
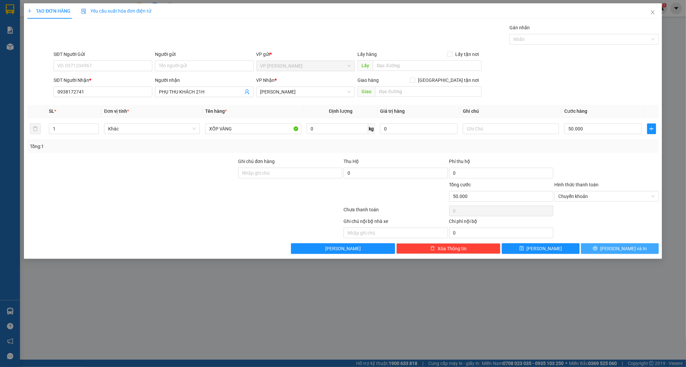
click at [597, 250] on icon "printer" at bounding box center [595, 248] width 5 height 5
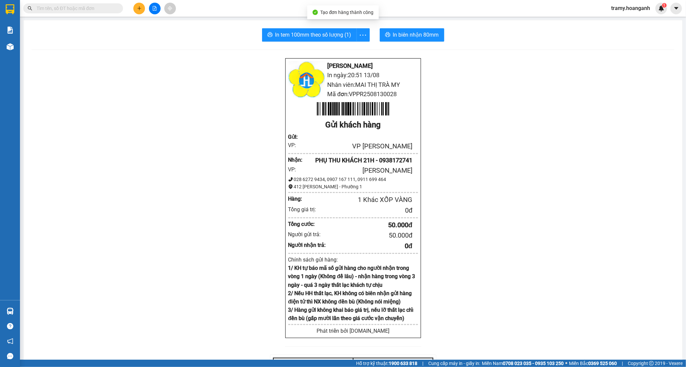
click at [642, 173] on div "[PERSON_NAME] Rang In ngày: 20:51 [DATE] Nhân viên: MAI THỊ TRÀ MY Mã đơn: VPPR…" at bounding box center [353, 274] width 642 height 433
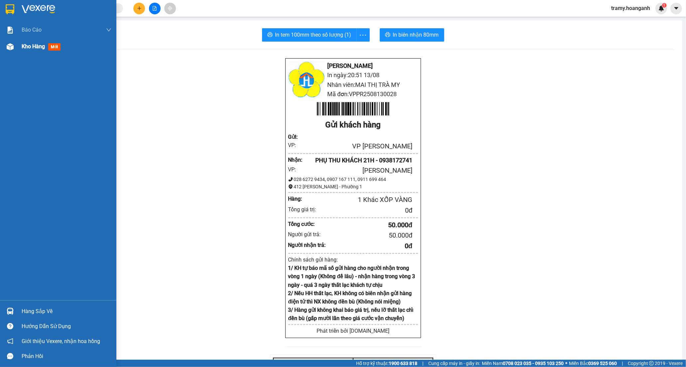
click at [35, 48] on span "Kho hàng" at bounding box center [33, 46] width 23 height 6
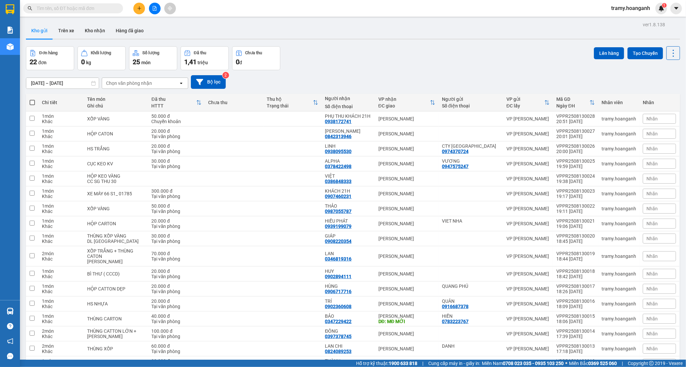
click at [31, 103] on span at bounding box center [32, 102] width 5 height 5
click at [32, 99] on input "checkbox" at bounding box center [32, 99] width 0 height 0
checkbox input "true"
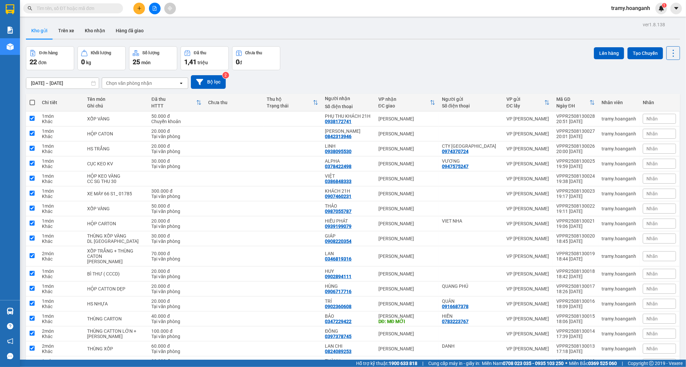
checkbox input "true"
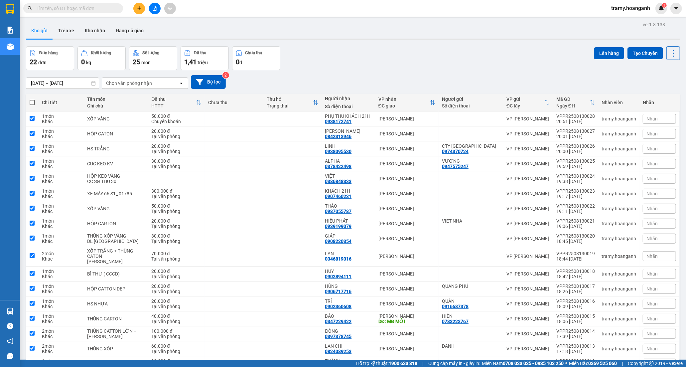
checkbox input "true"
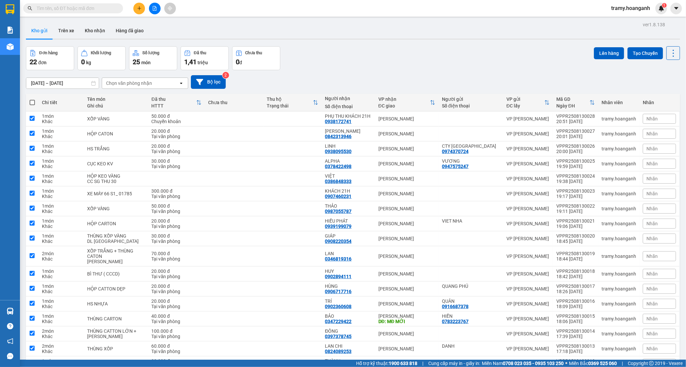
checkbox input "true"
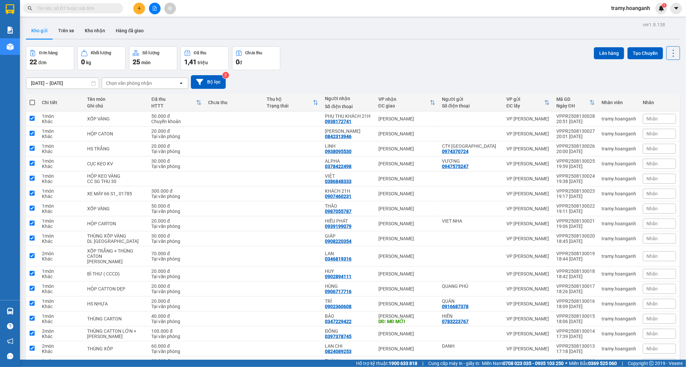
checkbox input "true"
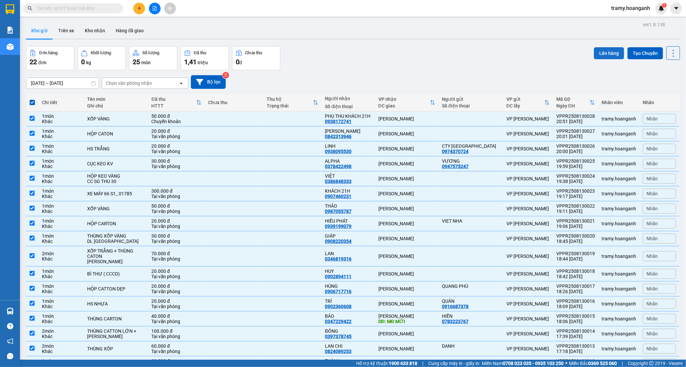
click at [599, 51] on button "Lên hàng" at bounding box center [609, 53] width 30 height 12
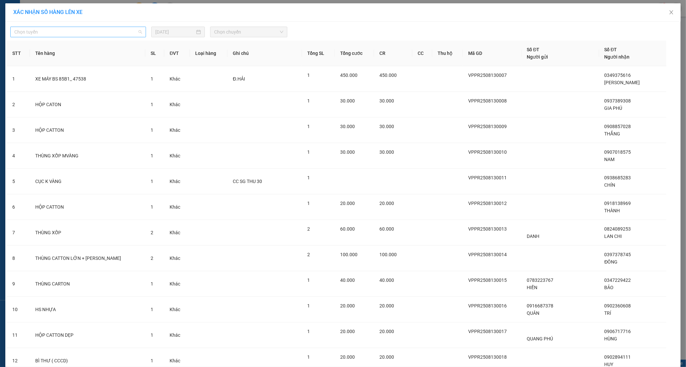
click at [81, 27] on span "Chọn tuyến" at bounding box center [78, 32] width 128 height 10
click at [65, 68] on div "[PERSON_NAME]" at bounding box center [75, 66] width 127 height 7
click at [181, 34] on input "[DATE]" at bounding box center [175, 31] width 40 height 7
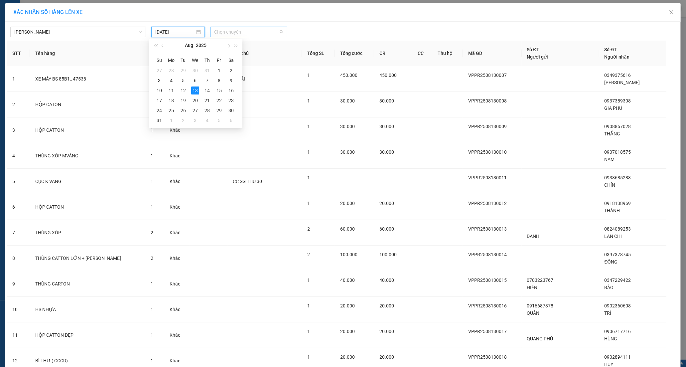
click at [232, 30] on span "Chọn chuyến" at bounding box center [248, 32] width 69 height 10
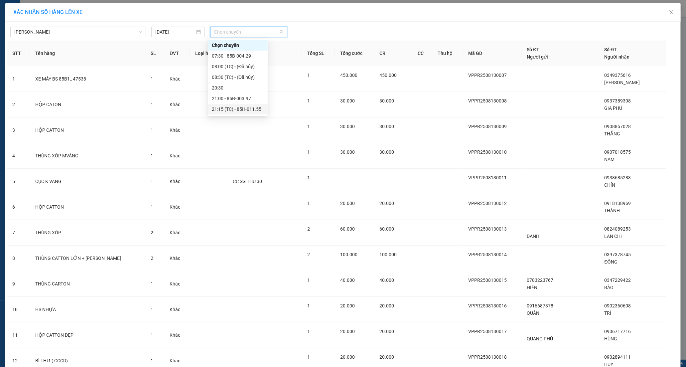
click at [221, 109] on div "21:15 (TC) - 85H-011.55" at bounding box center [238, 108] width 52 height 7
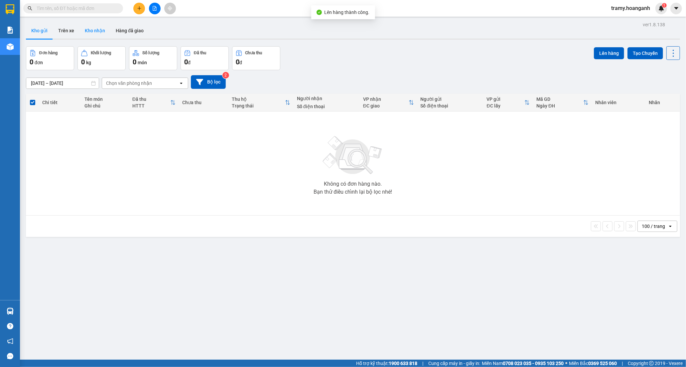
click at [92, 31] on button "Kho nhận" at bounding box center [94, 31] width 31 height 16
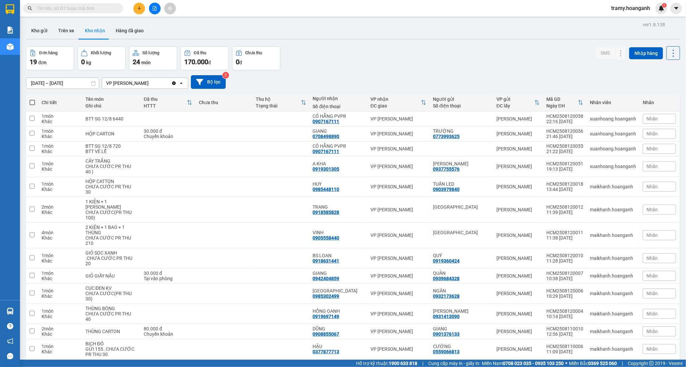
click at [33, 102] on span at bounding box center [32, 102] width 5 height 5
click at [32, 99] on input "checkbox" at bounding box center [32, 99] width 0 height 0
checkbox input "true"
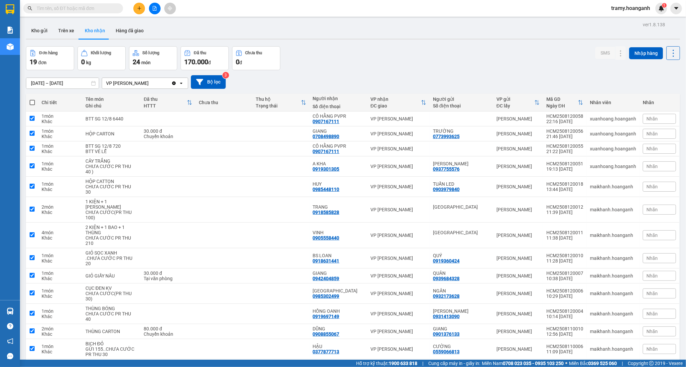
checkbox input "true"
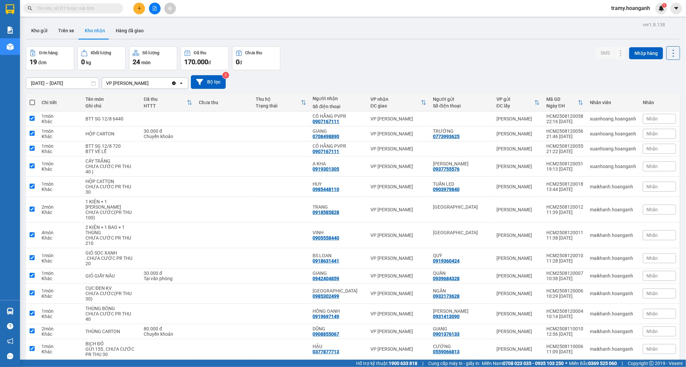
checkbox input "true"
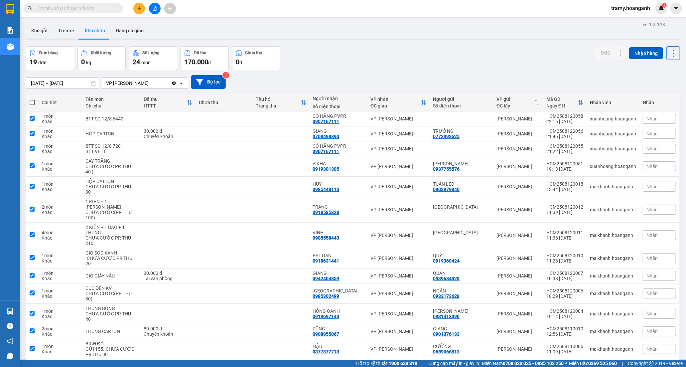
checkbox input "true"
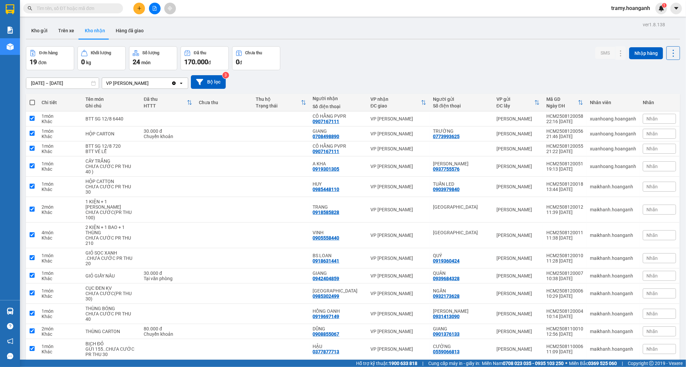
checkbox input "true"
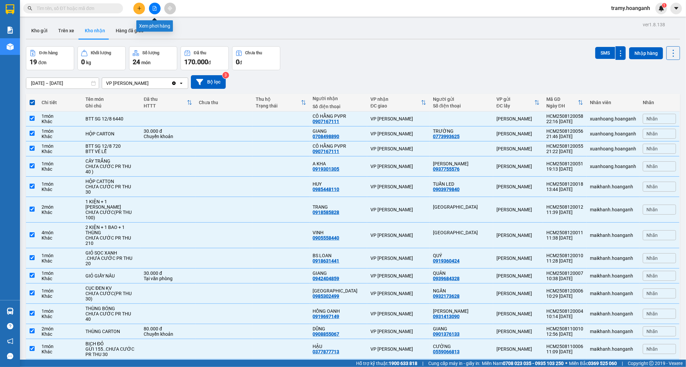
click at [156, 7] on icon "file-add" at bounding box center [155, 8] width 4 height 5
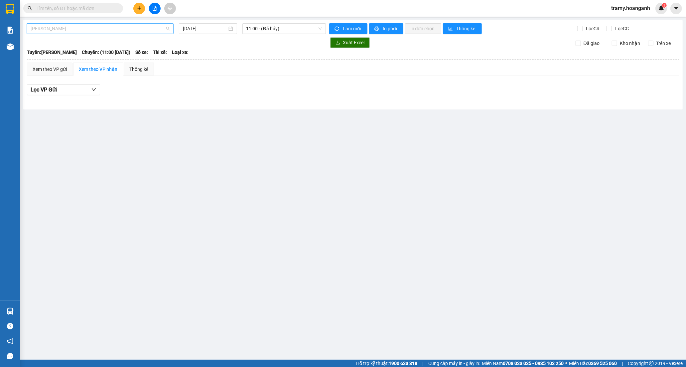
click at [69, 30] on span "[PERSON_NAME]" at bounding box center [100, 29] width 139 height 10
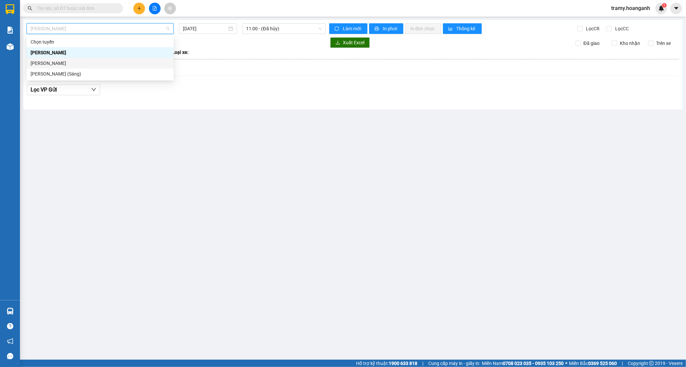
drag, startPoint x: 74, startPoint y: 64, endPoint x: 170, endPoint y: 35, distance: 100.6
click at [74, 63] on div "[PERSON_NAME]" at bounding box center [100, 62] width 139 height 7
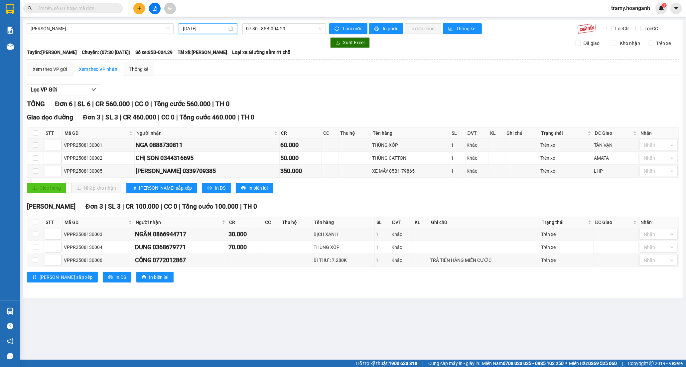
click at [206, 28] on input "[DATE]" at bounding box center [205, 28] width 44 height 7
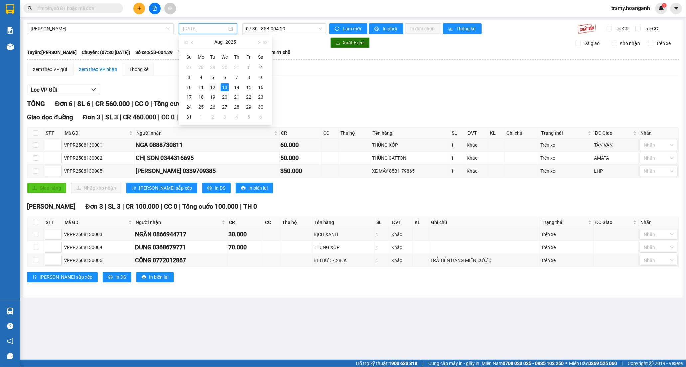
click at [211, 88] on div "12" at bounding box center [213, 87] width 8 height 8
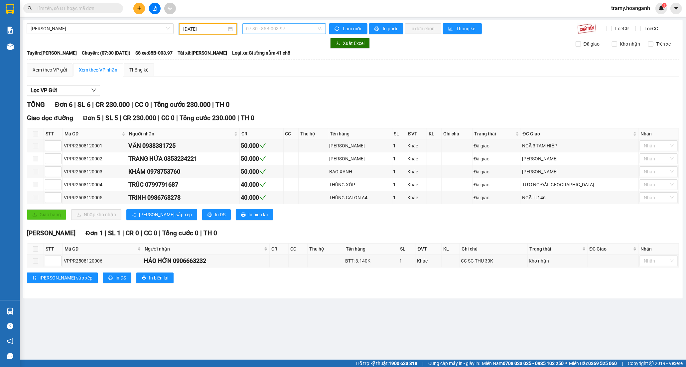
click at [272, 26] on span "07:30 - 85B-003.97" at bounding box center [283, 29] width 75 height 10
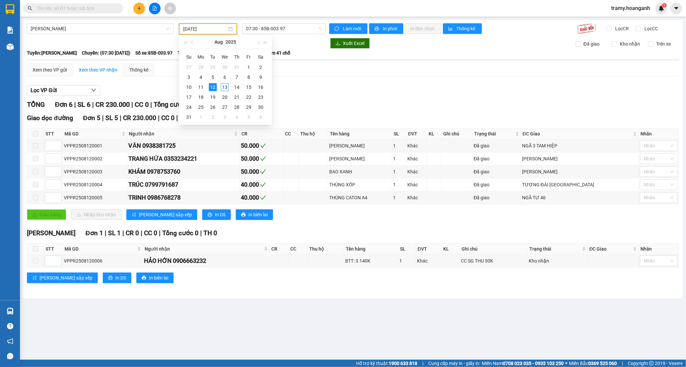
click at [197, 31] on input "[DATE]" at bounding box center [205, 28] width 44 height 7
type input "[DATE]"
click at [254, 27] on span "07:30 - 85B-003.97" at bounding box center [283, 29] width 75 height 10
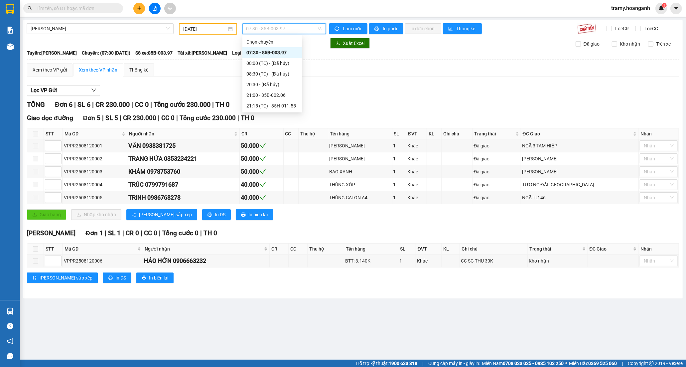
click at [261, 51] on div "07:30 - 85B-003.97" at bounding box center [272, 52] width 52 height 7
click at [263, 28] on span "07:30 - 85B-003.97" at bounding box center [283, 29] width 75 height 10
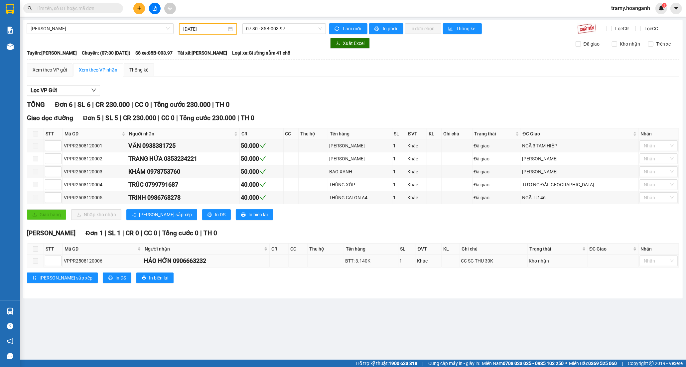
drag, startPoint x: 205, startPoint y: 262, endPoint x: 169, endPoint y: 261, distance: 35.9
click at [169, 261] on div "HẢO HỚN 0906663232" at bounding box center [206, 260] width 124 height 9
click at [71, 8] on input "text" at bounding box center [76, 8] width 78 height 7
paste input "0906663232"
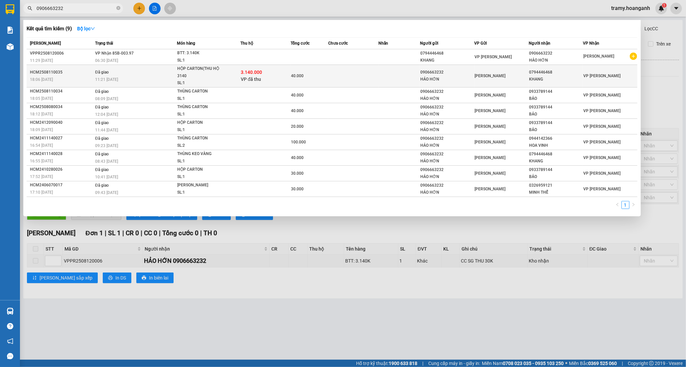
type input "0906663232"
click at [342, 79] on td at bounding box center [353, 76] width 50 height 23
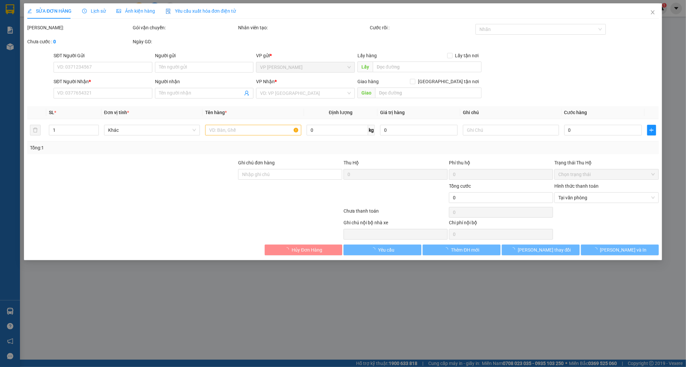
type input "0906663232"
type input "HẢO HỚN"
type input "0794446468"
type input "KHANG"
type input "3.140.000"
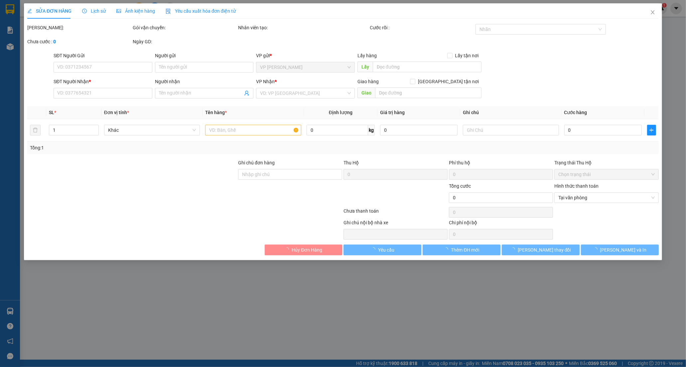
type input "40.000"
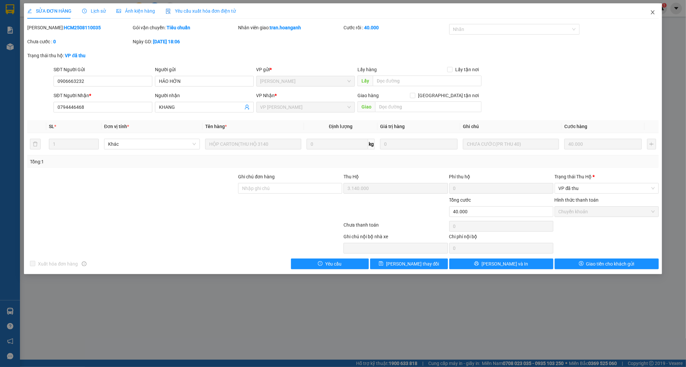
click at [652, 10] on icon "close" at bounding box center [652, 12] width 5 height 5
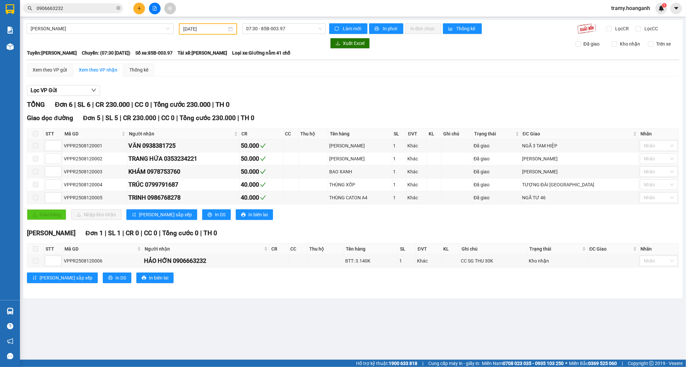
click at [96, 9] on input "0906663232" at bounding box center [76, 8] width 78 height 7
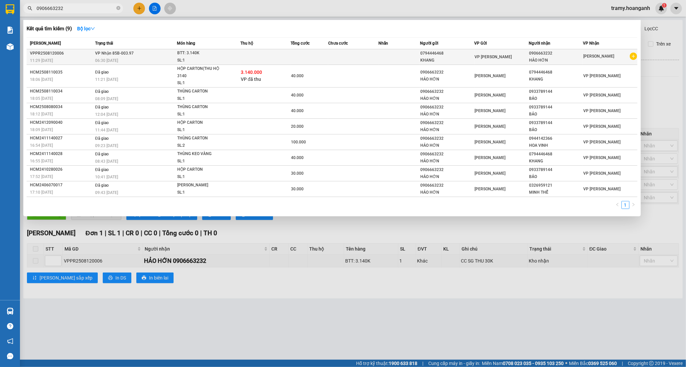
click at [270, 57] on td at bounding box center [265, 57] width 50 height 16
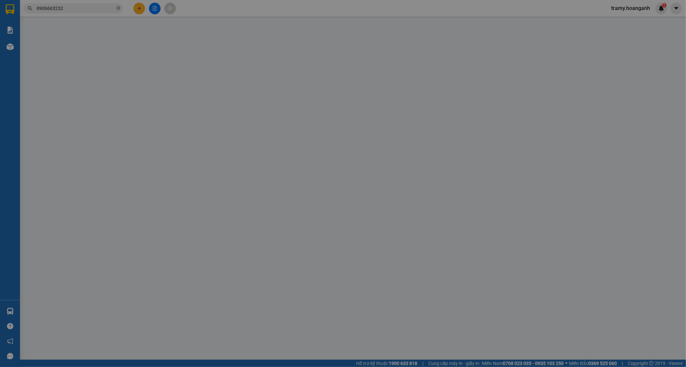
type input "0794446468"
type input "KHANG"
type input "0906663232"
type input "HẢO HỚN"
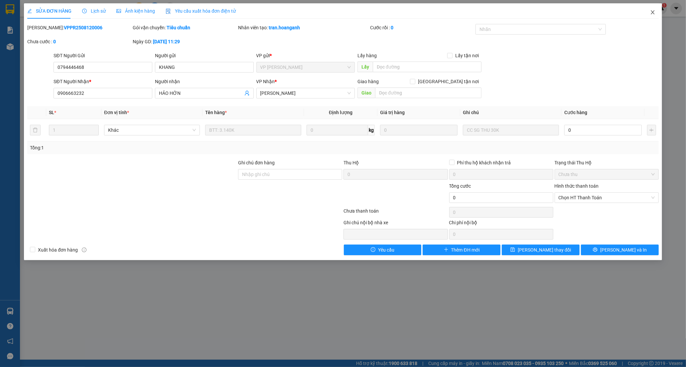
click at [654, 10] on icon "close" at bounding box center [652, 12] width 5 height 5
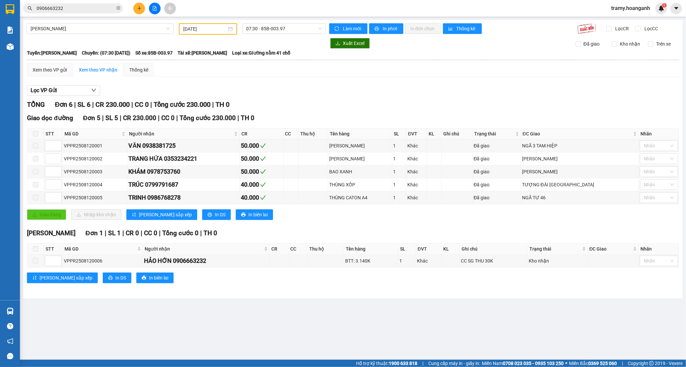
click at [48, 47] on div at bounding box center [176, 43] width 299 height 11
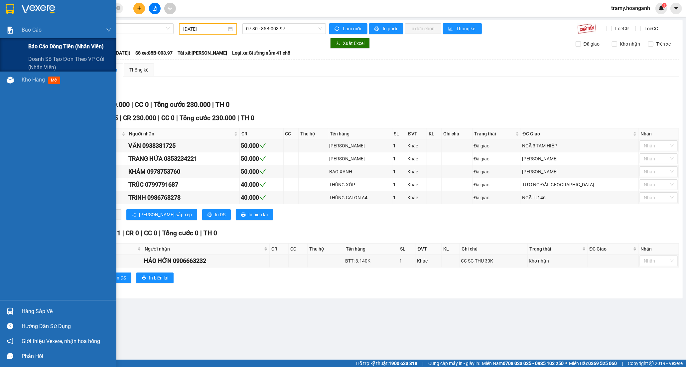
click at [32, 41] on div "Báo cáo dòng tiền (nhân viên)" at bounding box center [69, 46] width 83 height 17
